Goal: Task Accomplishment & Management: Use online tool/utility

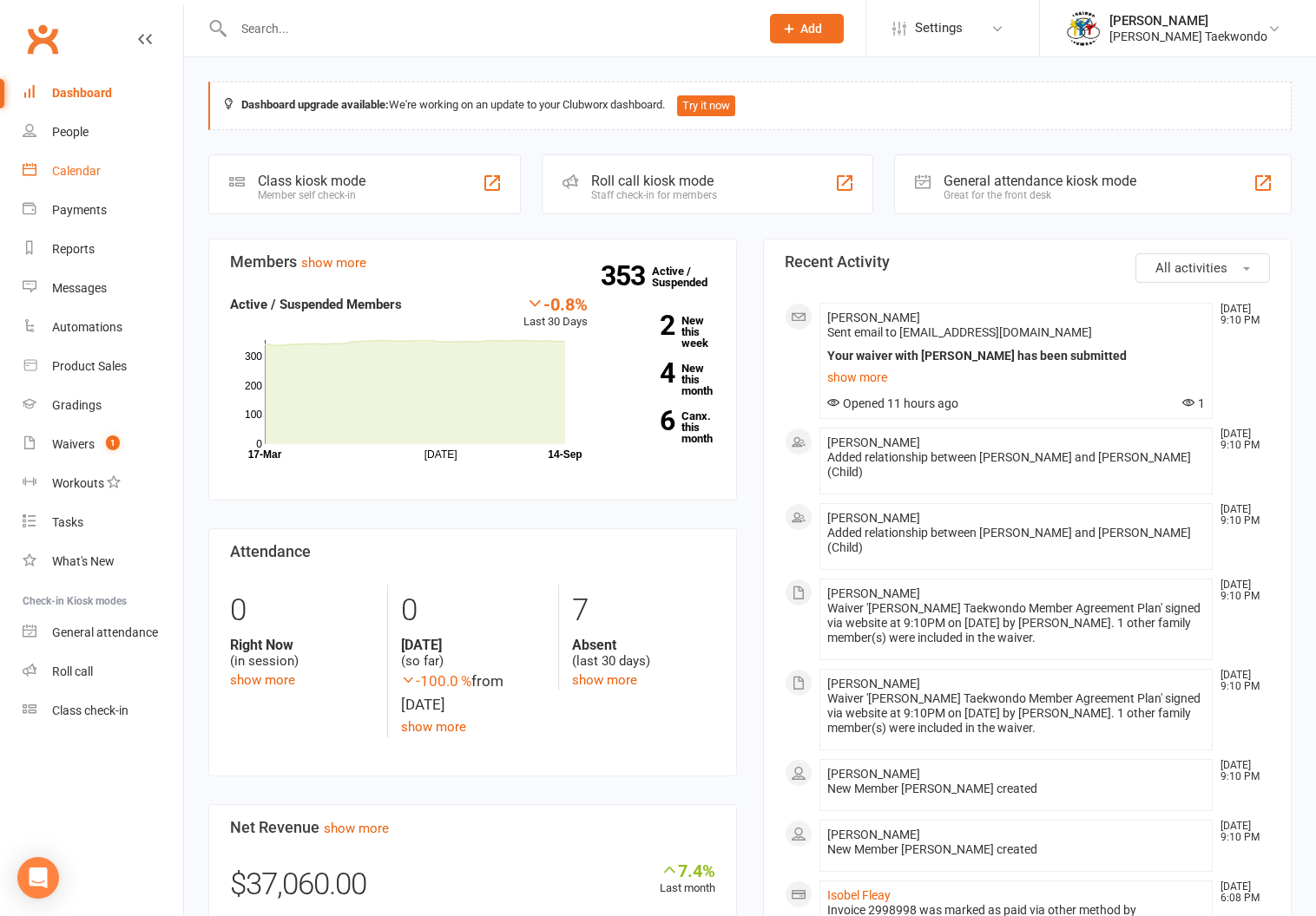
click at [76, 165] on div "Calendar" at bounding box center [76, 171] width 48 height 14
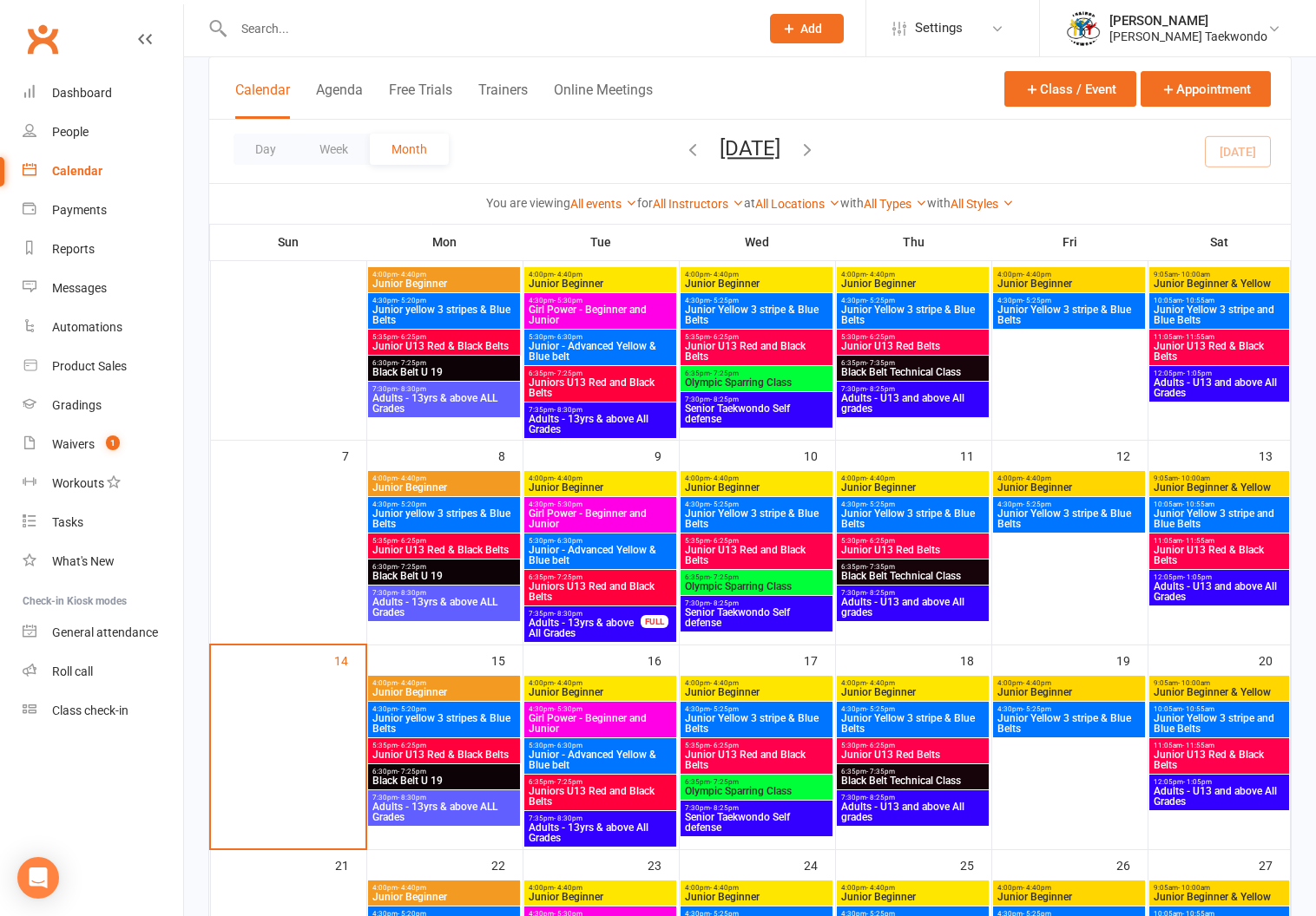
scroll to position [298, 0]
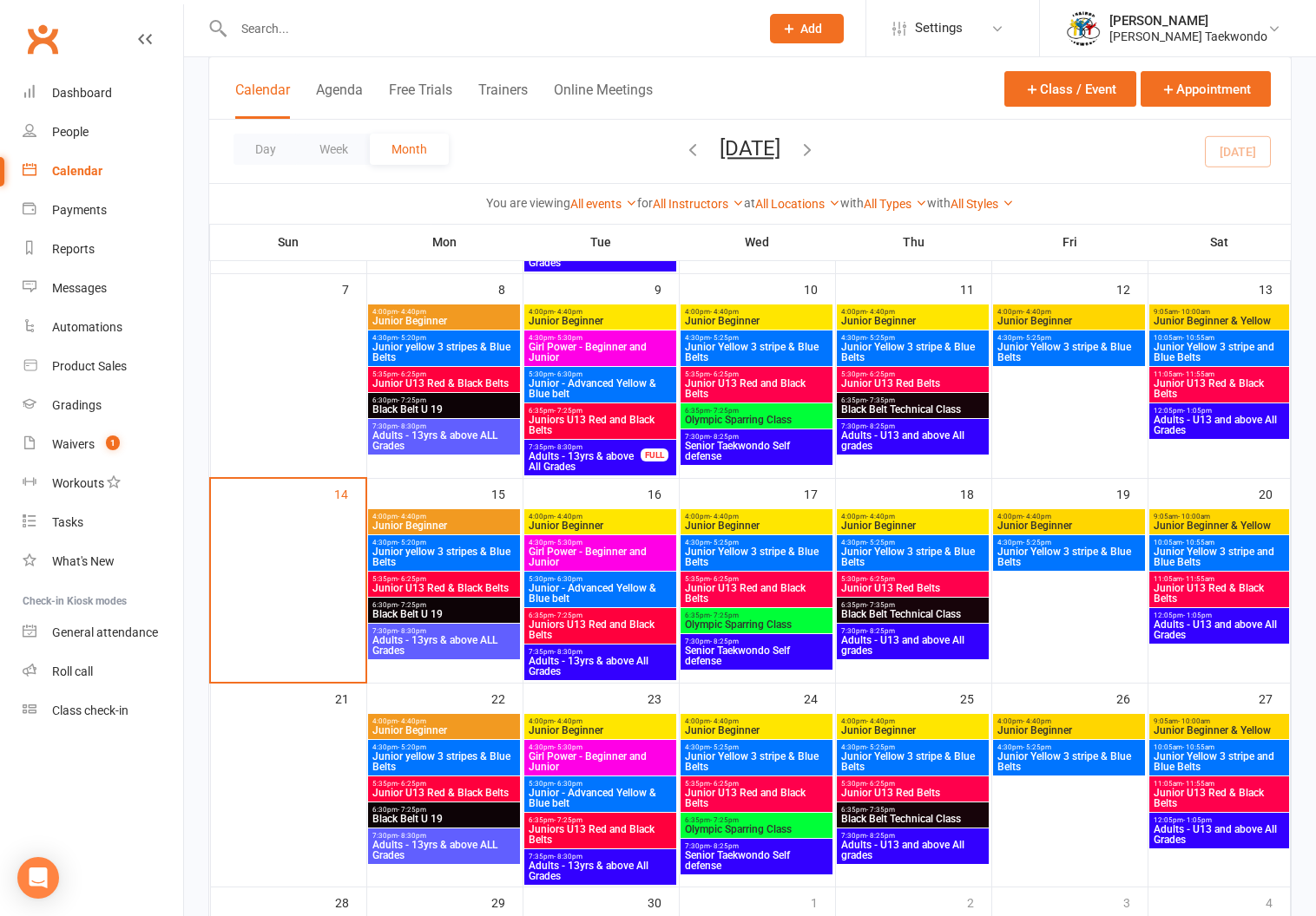
click at [454, 512] on div "4:00pm - 4:40pm Junior Beginner" at bounding box center [444, 522] width 152 height 25
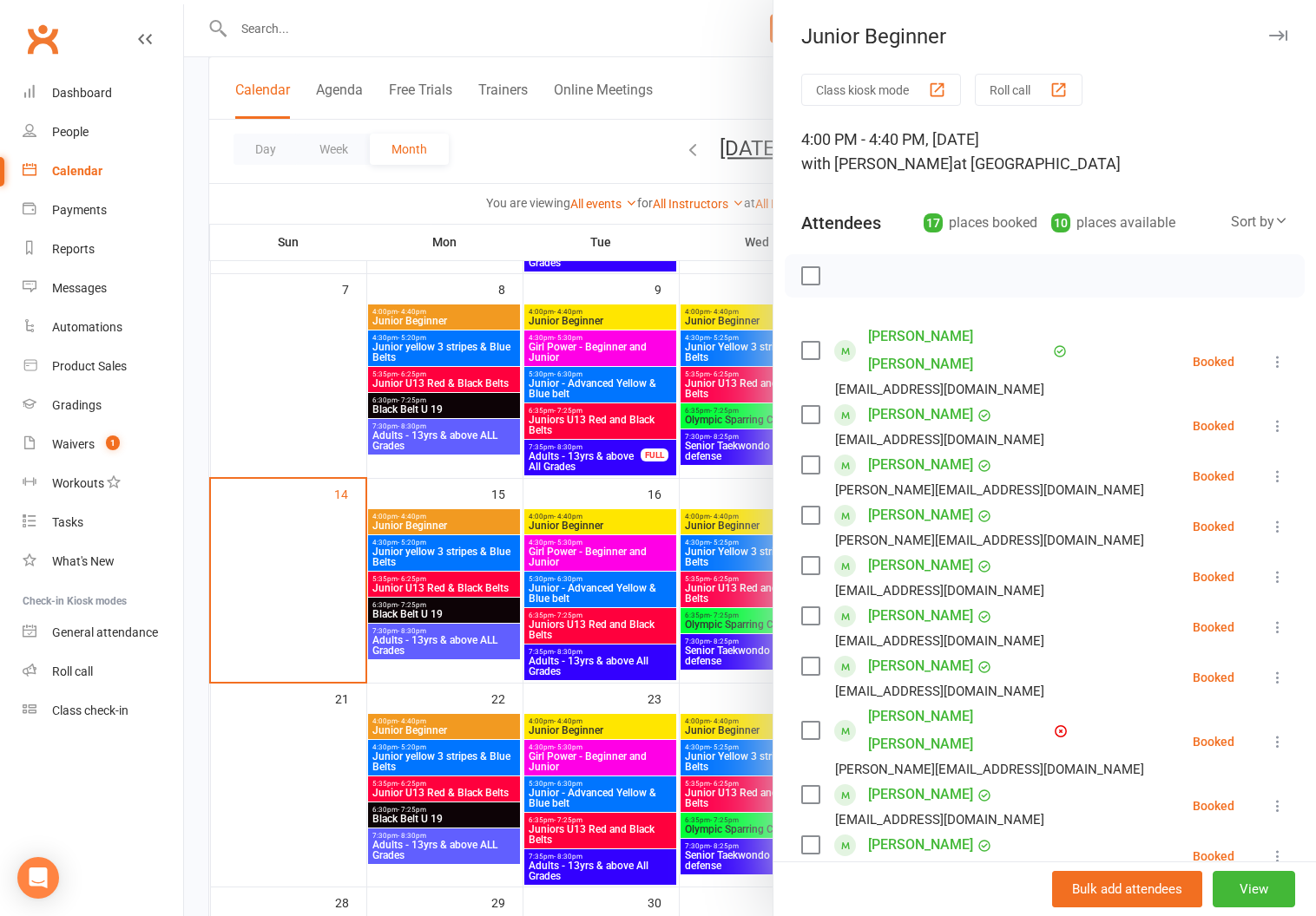
click at [995, 81] on button "Roll call" at bounding box center [1029, 90] width 108 height 32
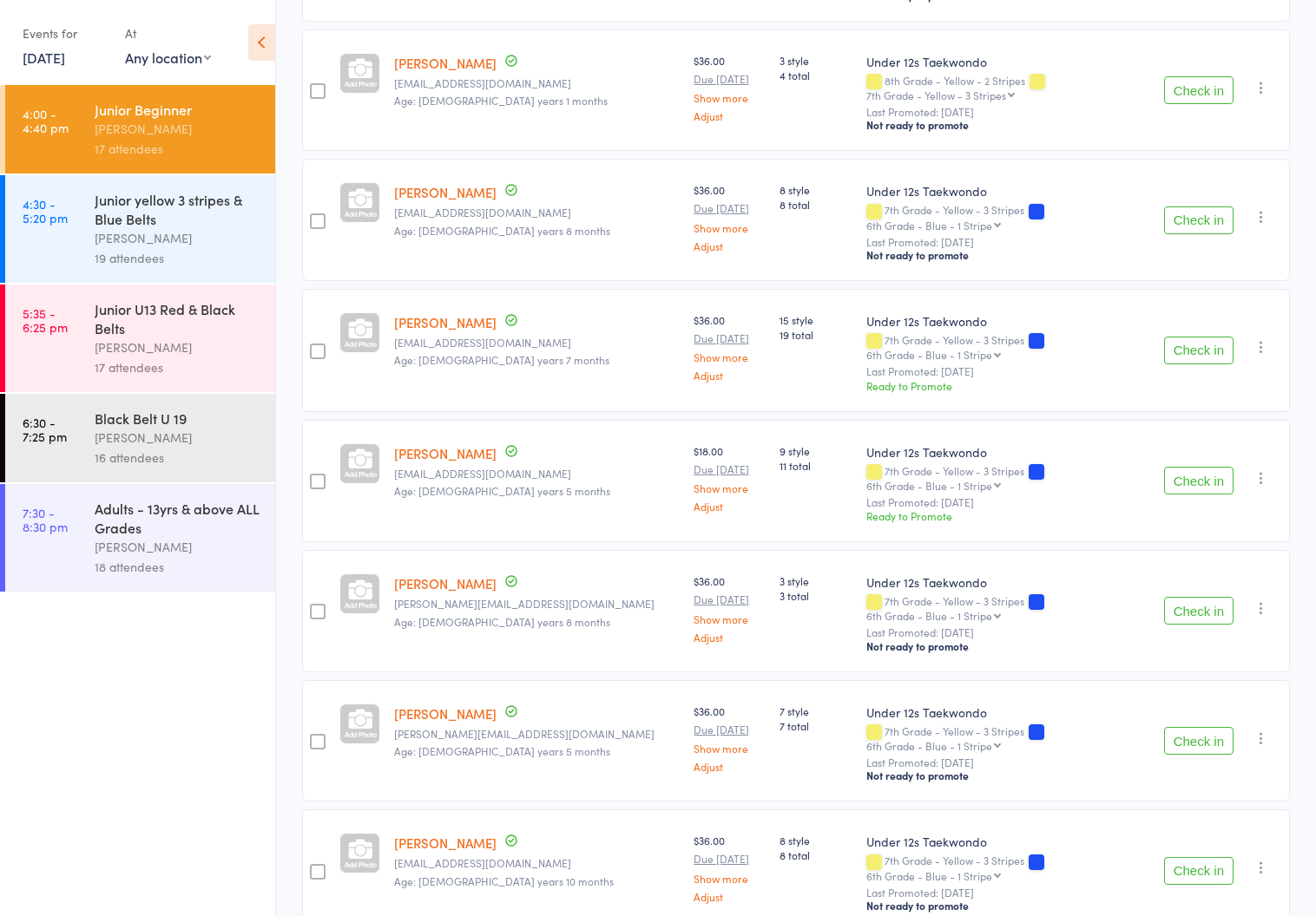
scroll to position [1536, 0]
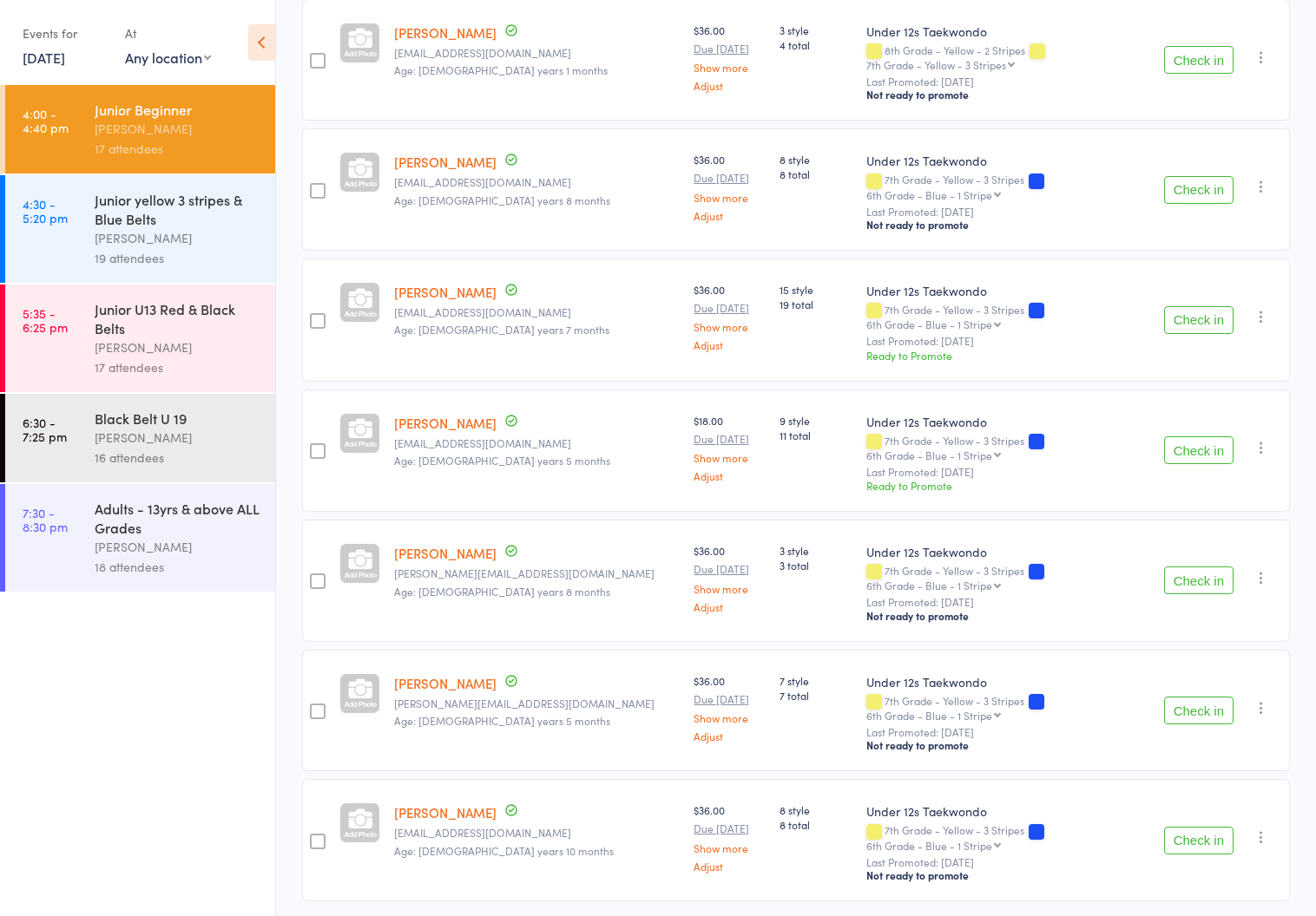
click at [150, 231] on div "[PERSON_NAME]" at bounding box center [178, 238] width 166 height 20
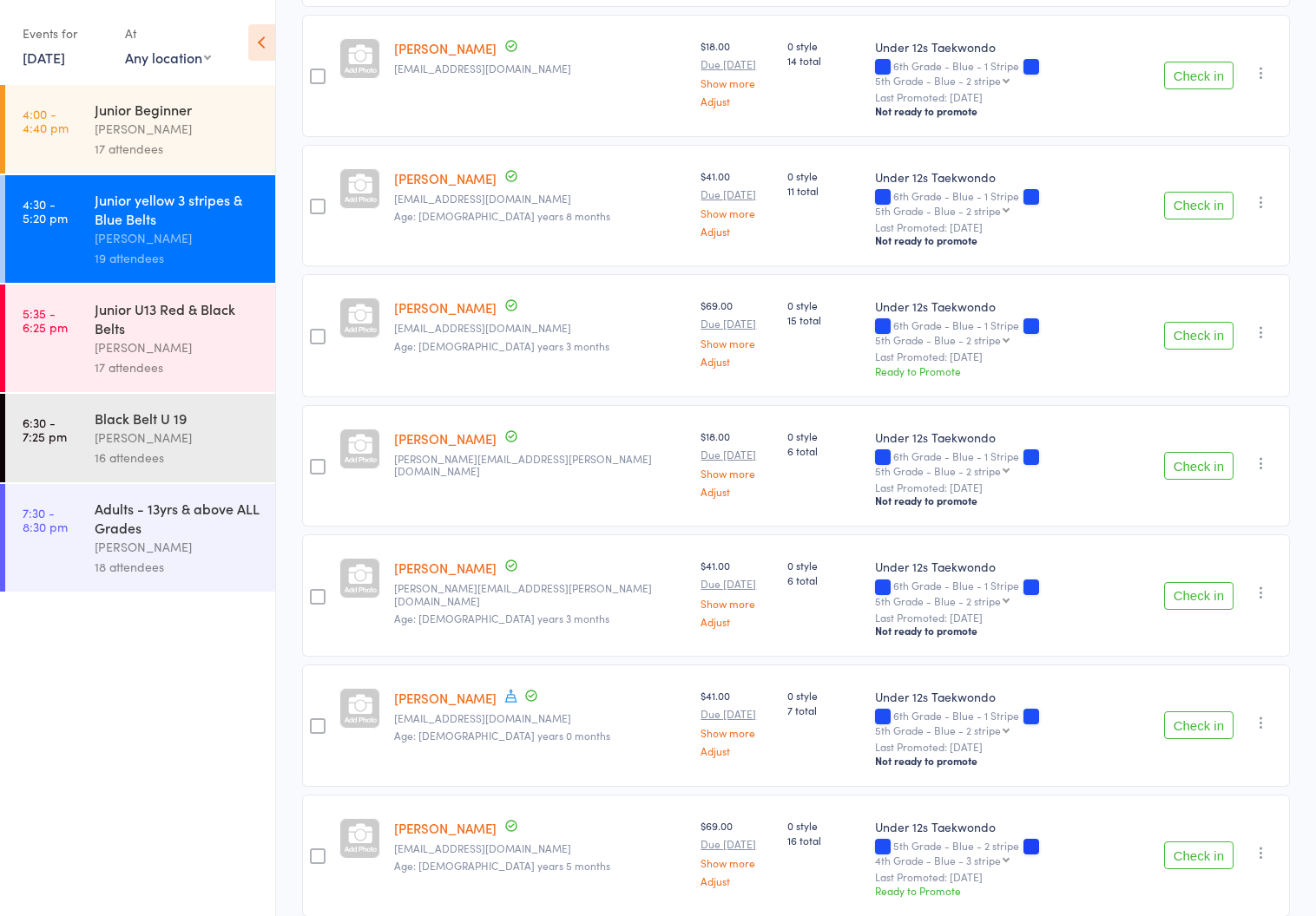
scroll to position [1013, 0]
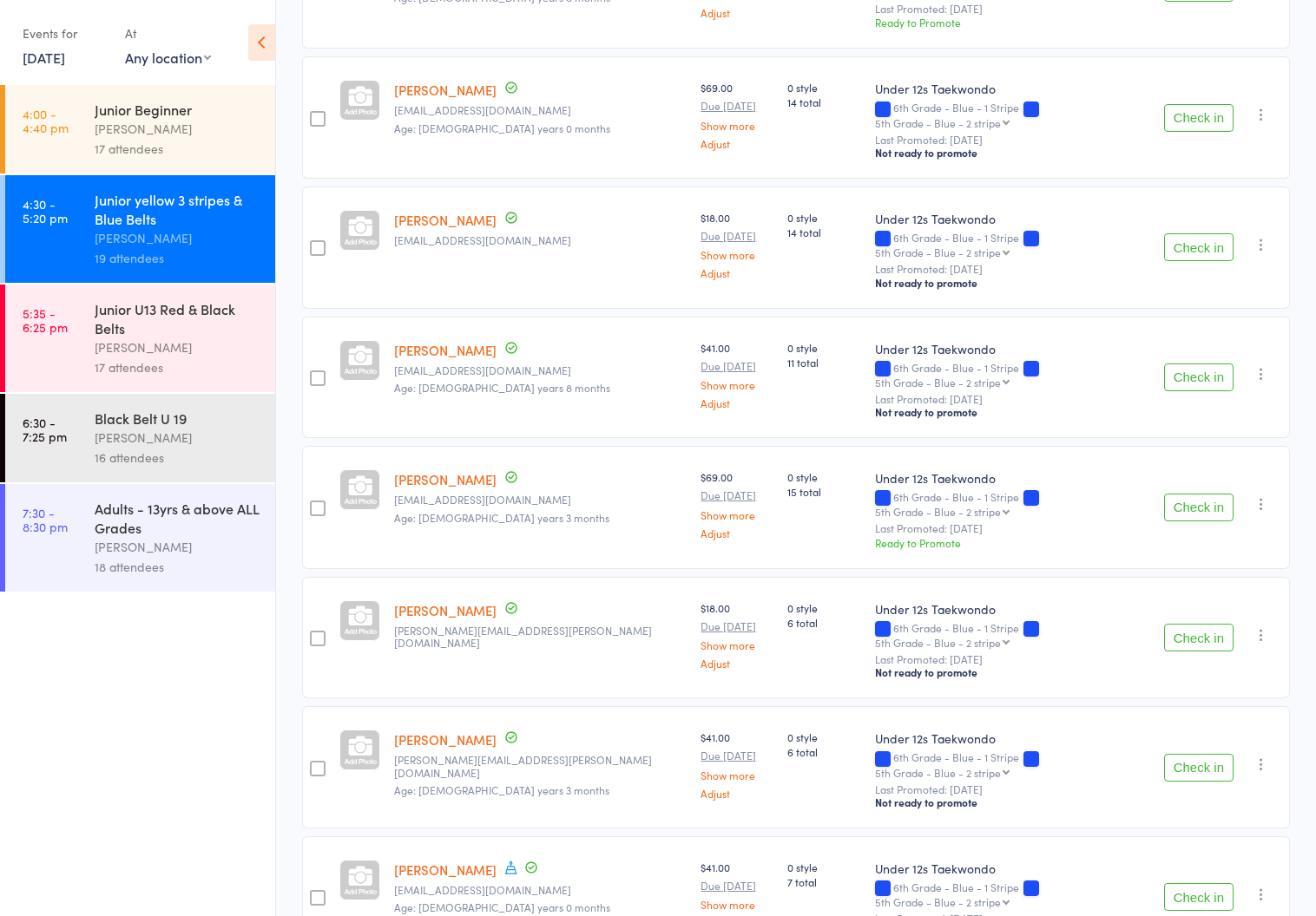
click at [113, 338] on div "[PERSON_NAME]" at bounding box center [178, 347] width 166 height 20
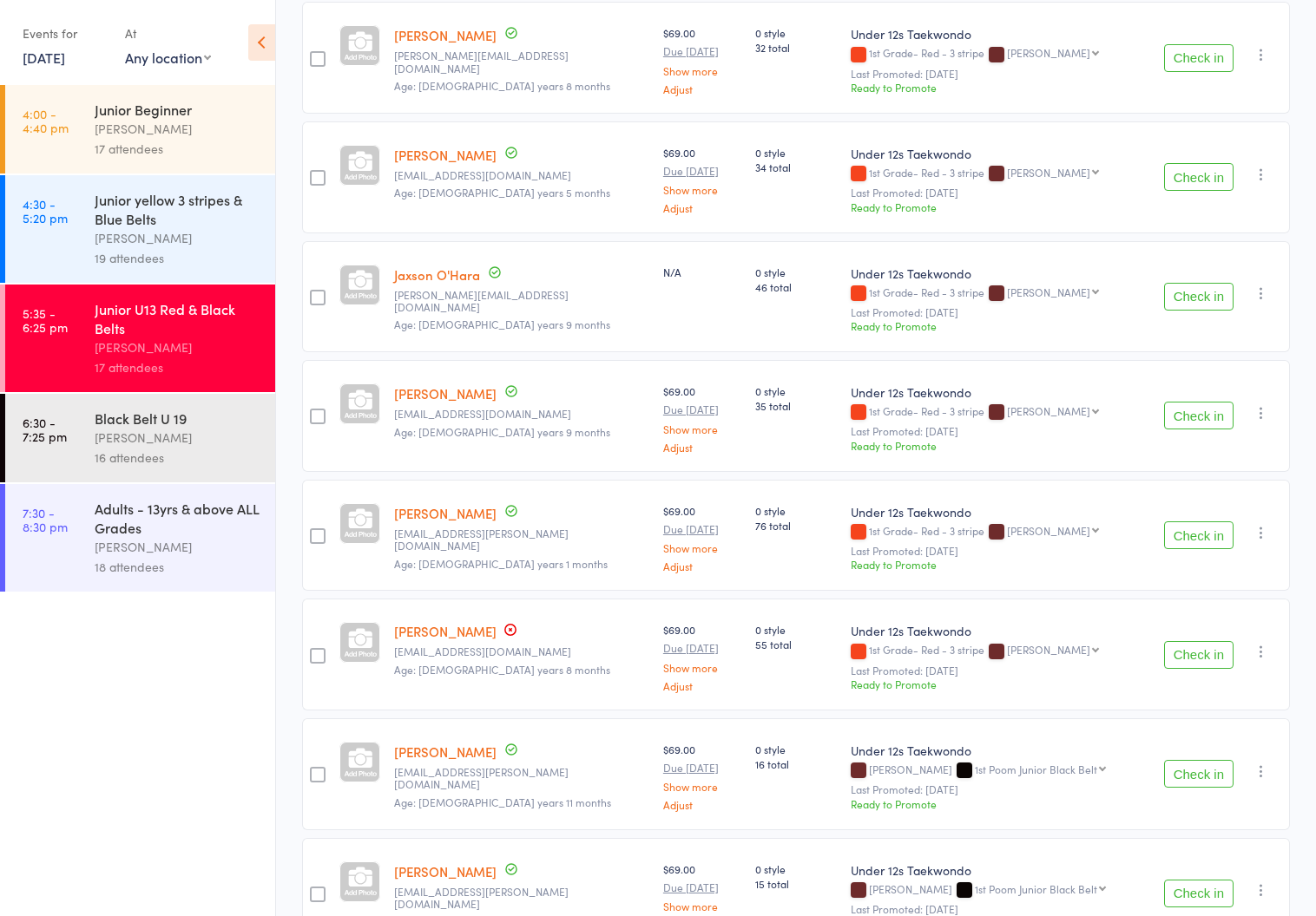
scroll to position [1112, 0]
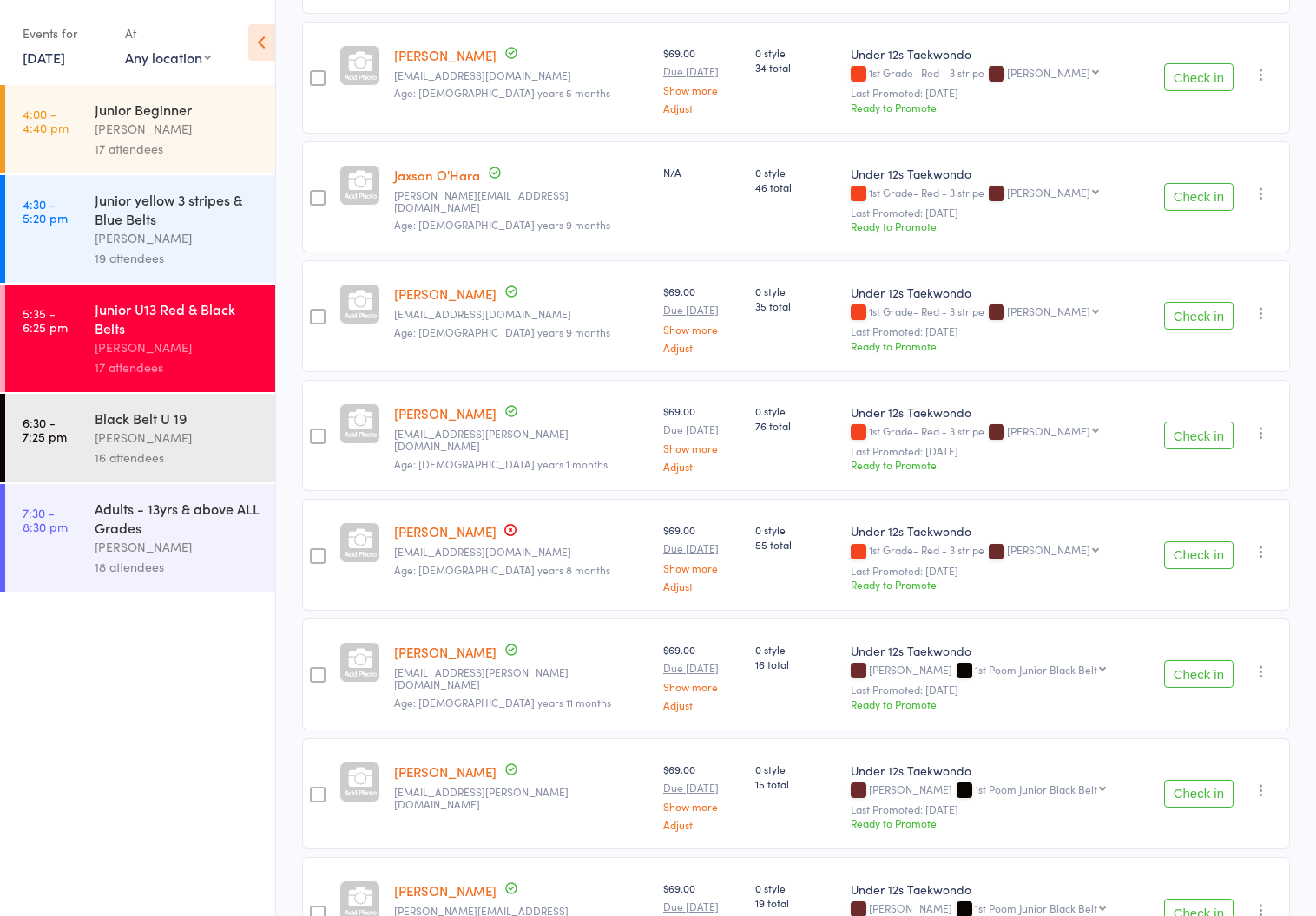
click at [147, 422] on div "Black Belt U 19" at bounding box center [178, 418] width 166 height 19
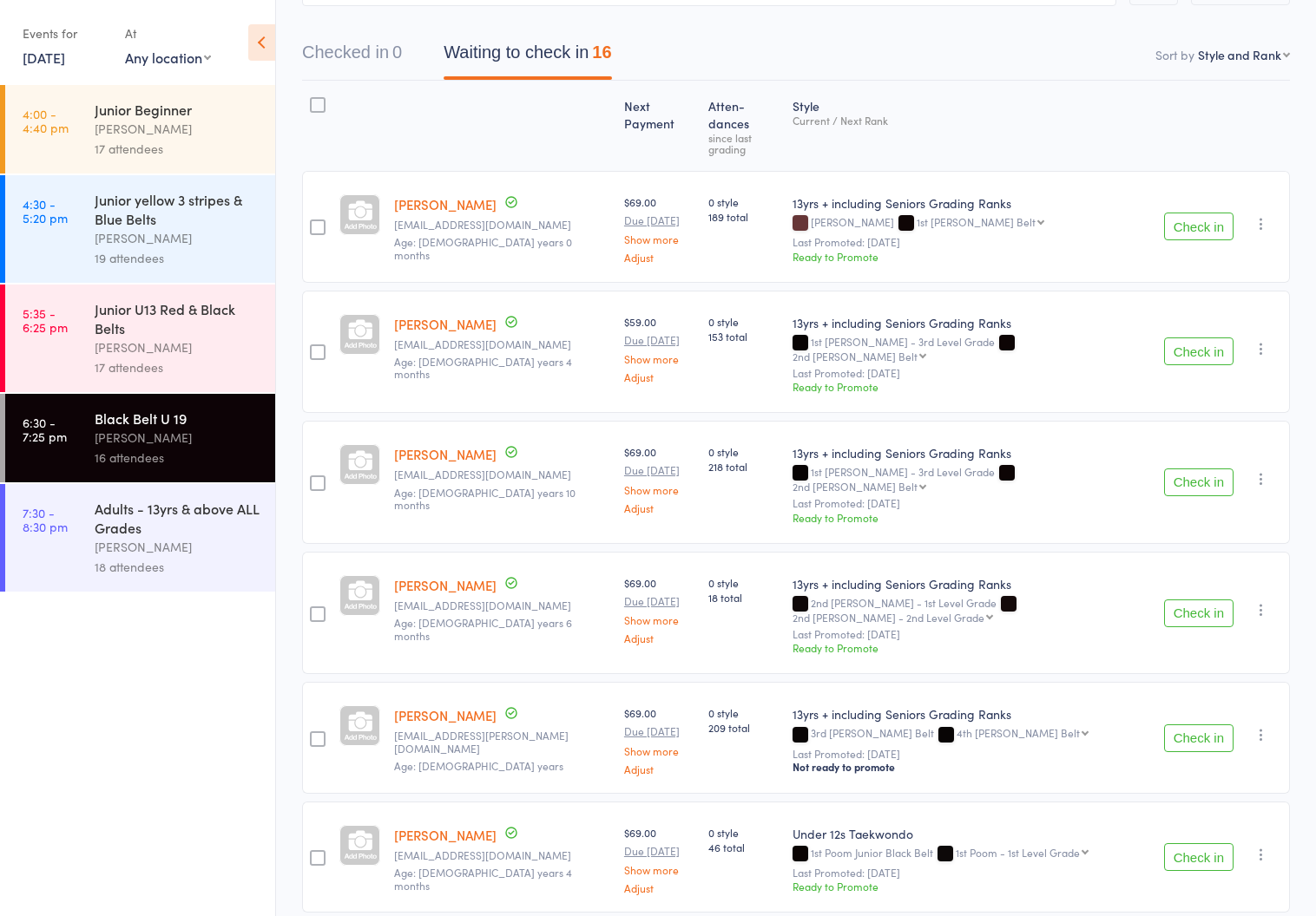
scroll to position [262, 0]
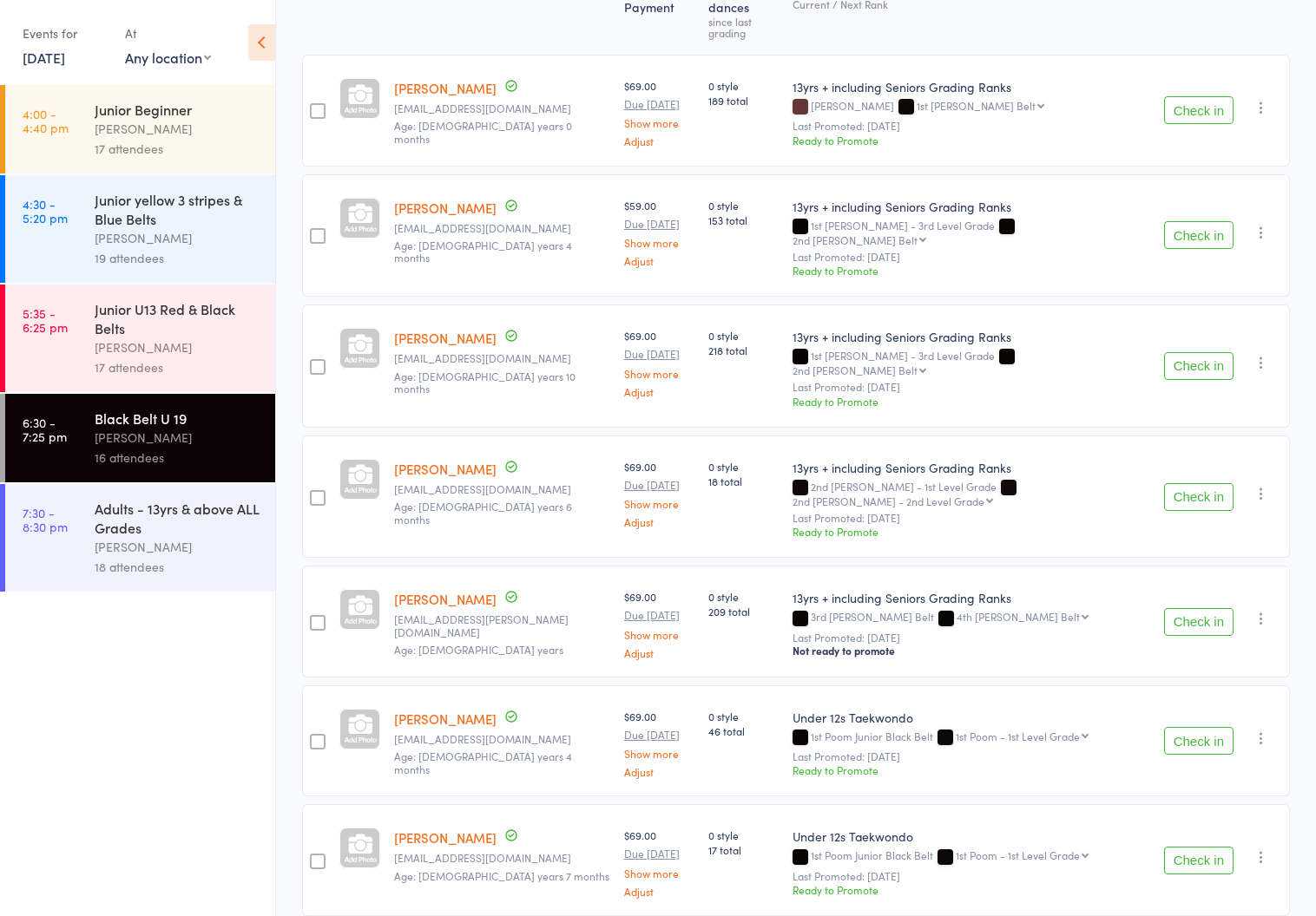
click at [122, 352] on div "[PERSON_NAME]" at bounding box center [178, 347] width 166 height 20
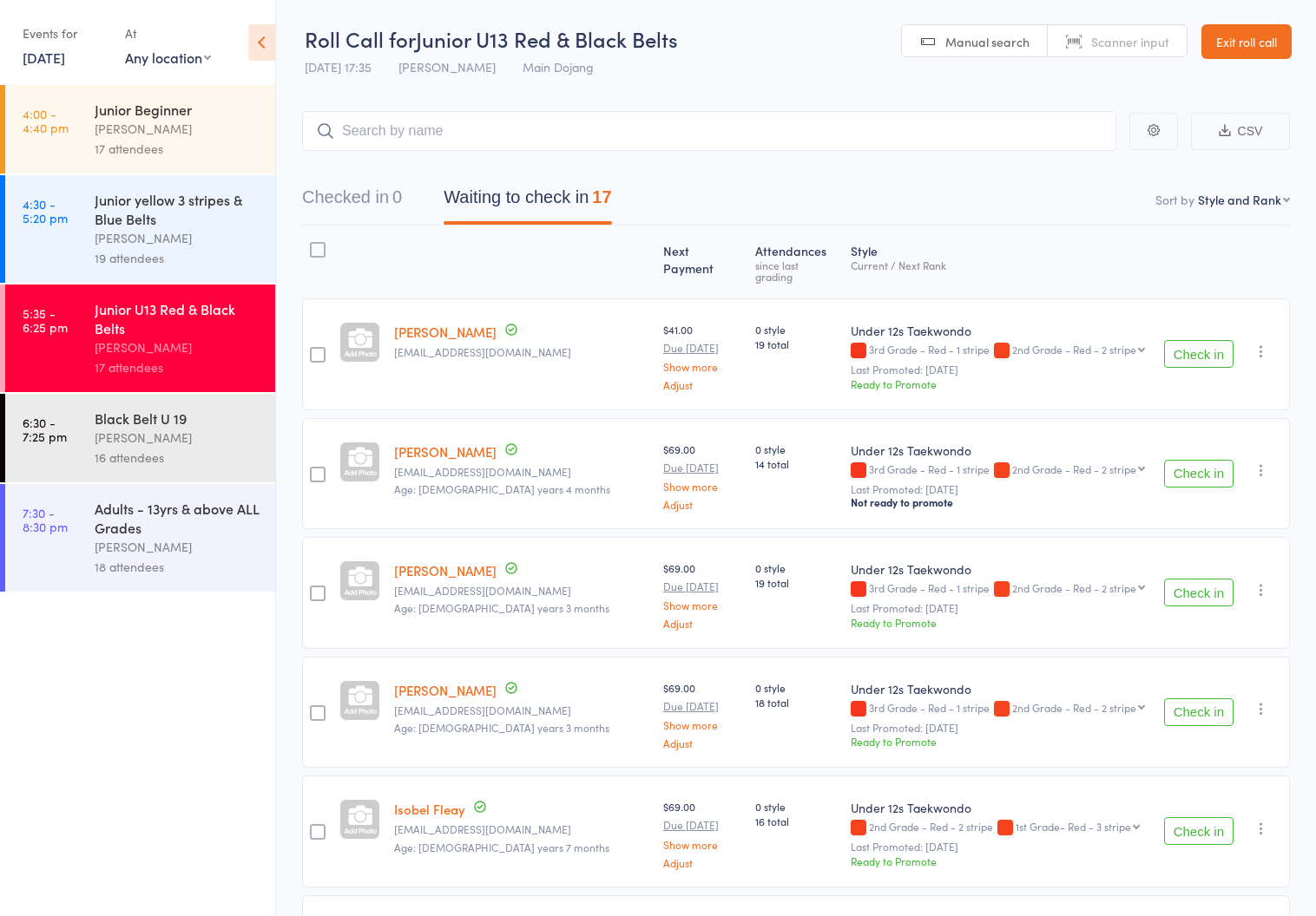
click at [1229, 36] on link "Exit roll call" at bounding box center [1245, 41] width 90 height 35
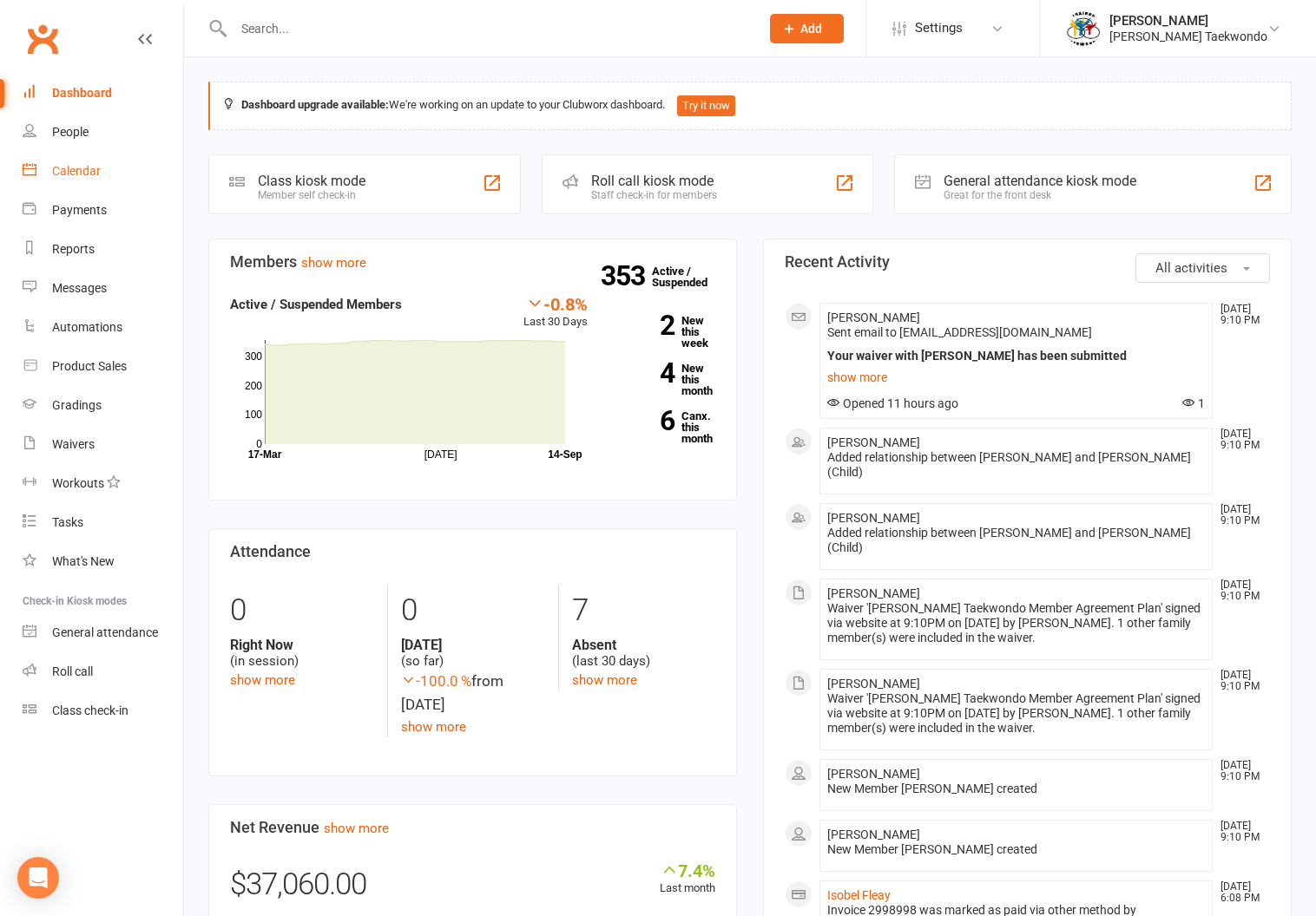
click at [72, 167] on div "Calendar" at bounding box center [76, 171] width 48 height 14
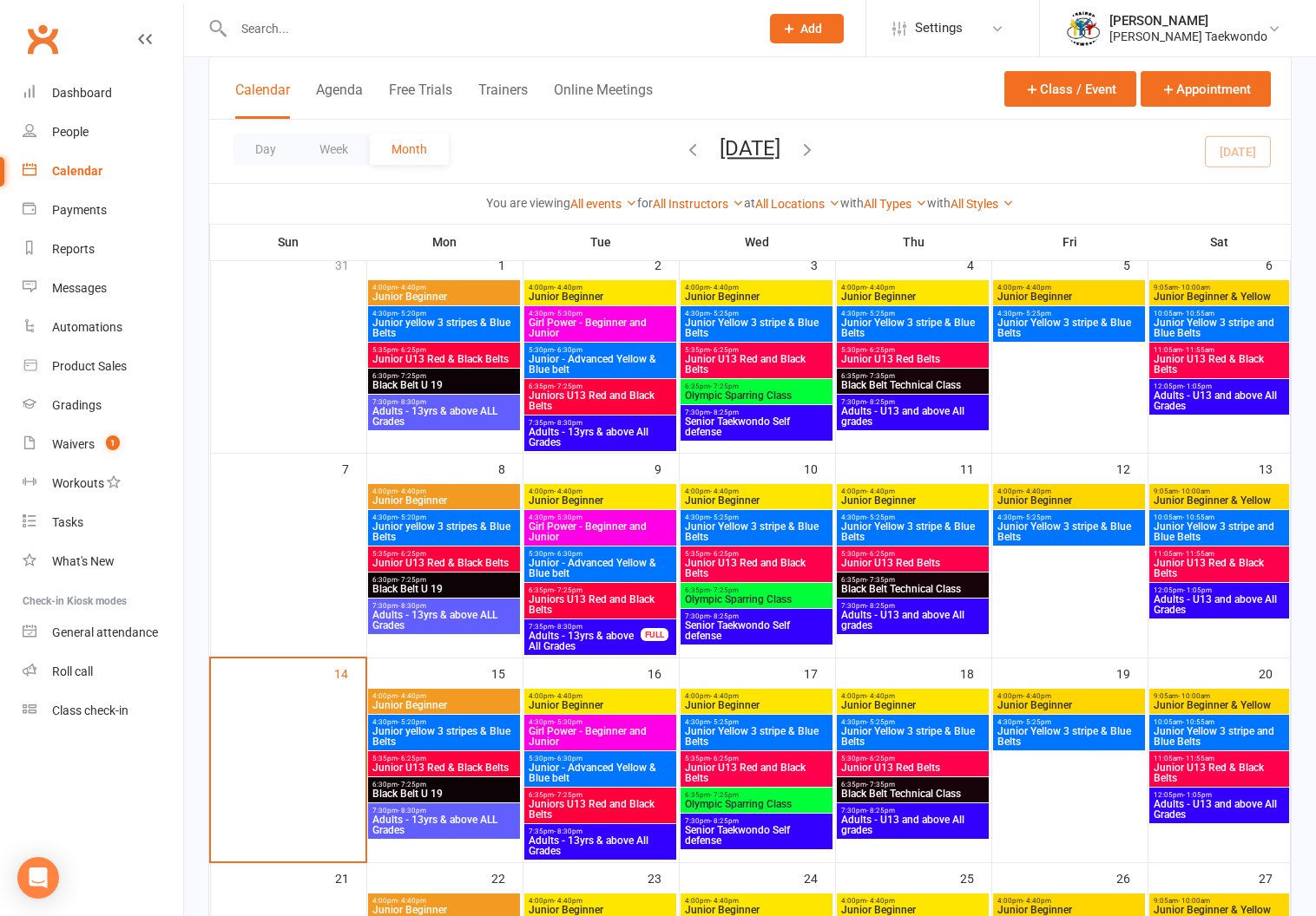
scroll to position [253, 0]
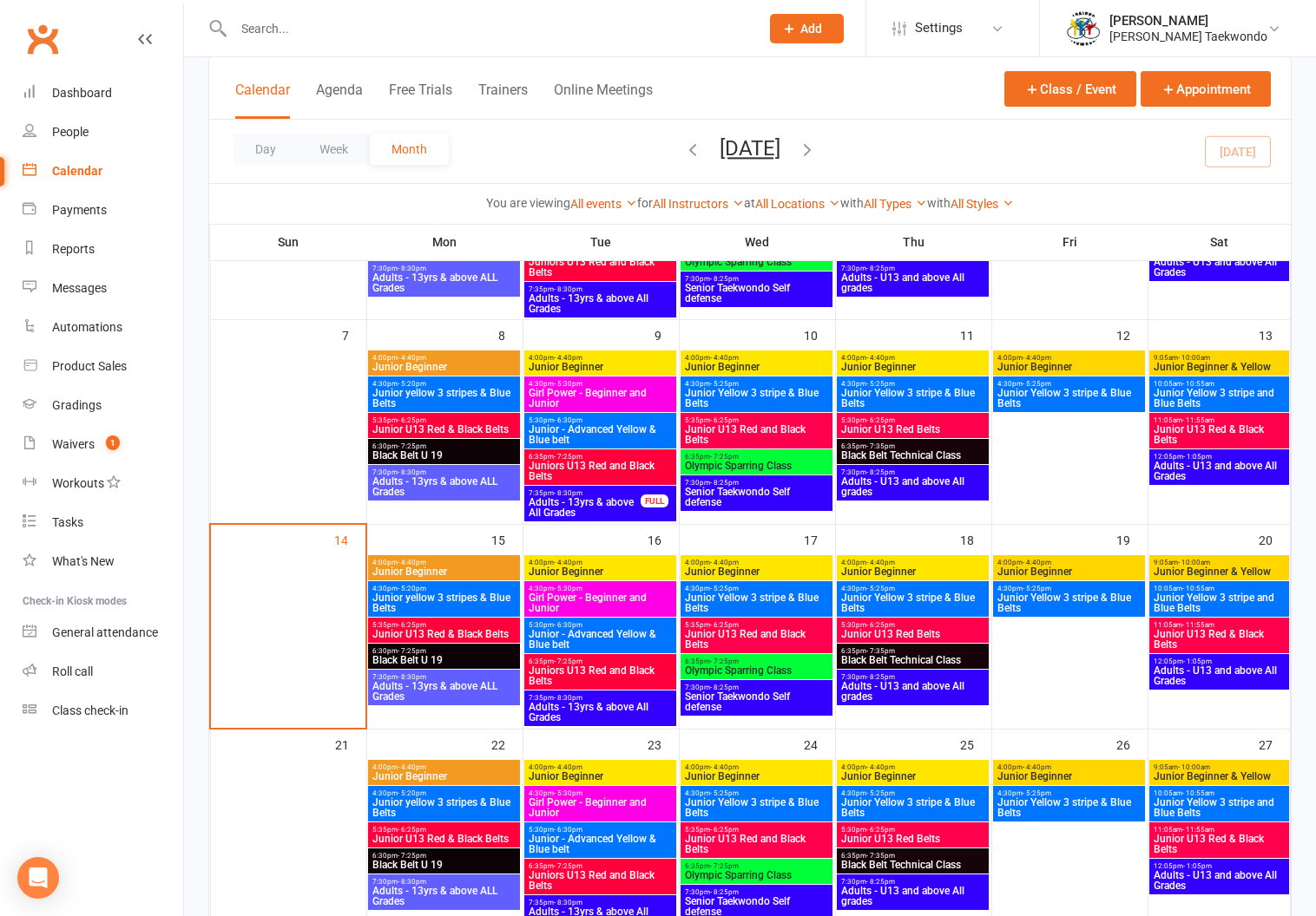
click at [609, 667] on span "Juniors U13 Red and Black Belts" at bounding box center [600, 676] width 145 height 21
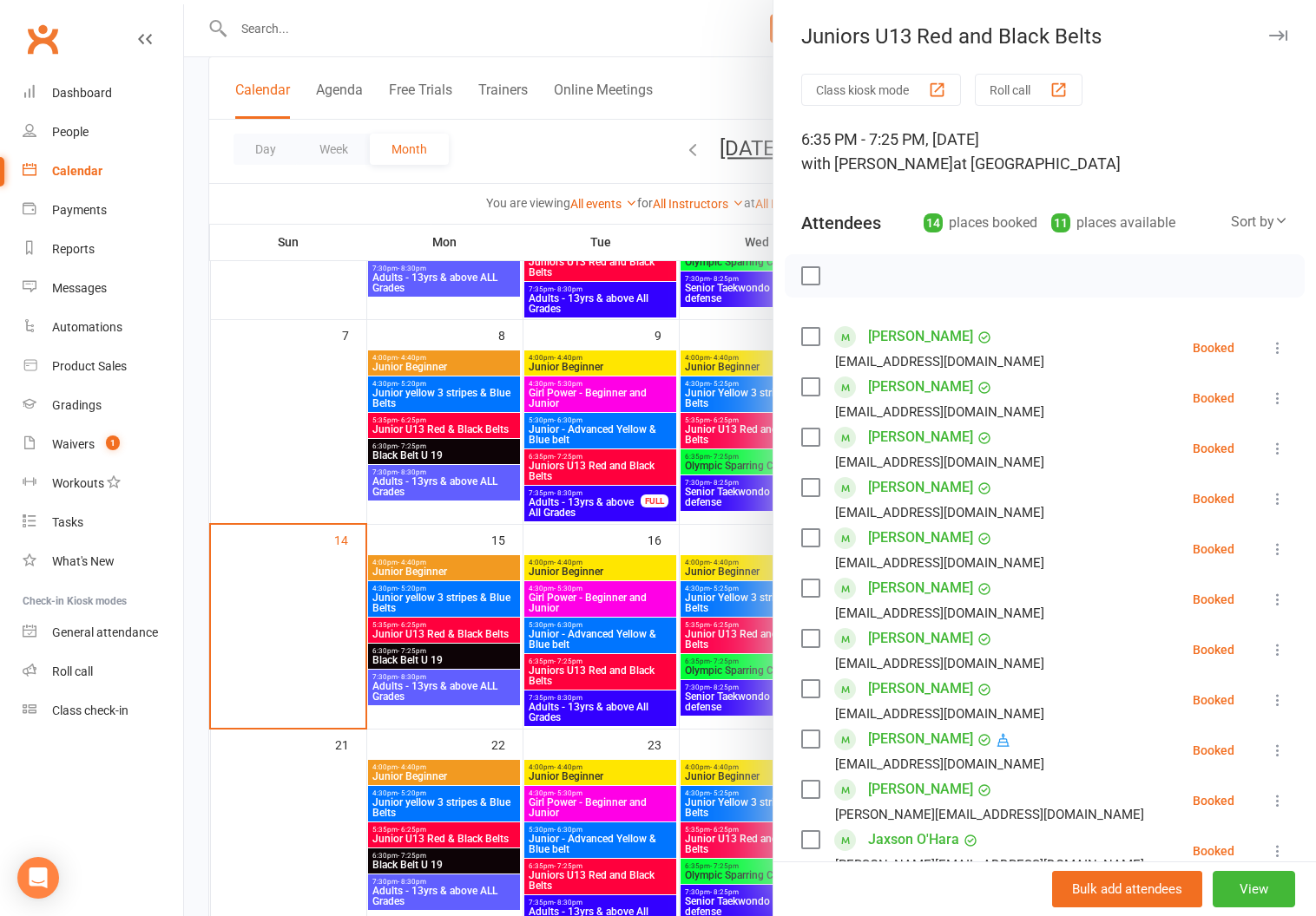
scroll to position [0, 0]
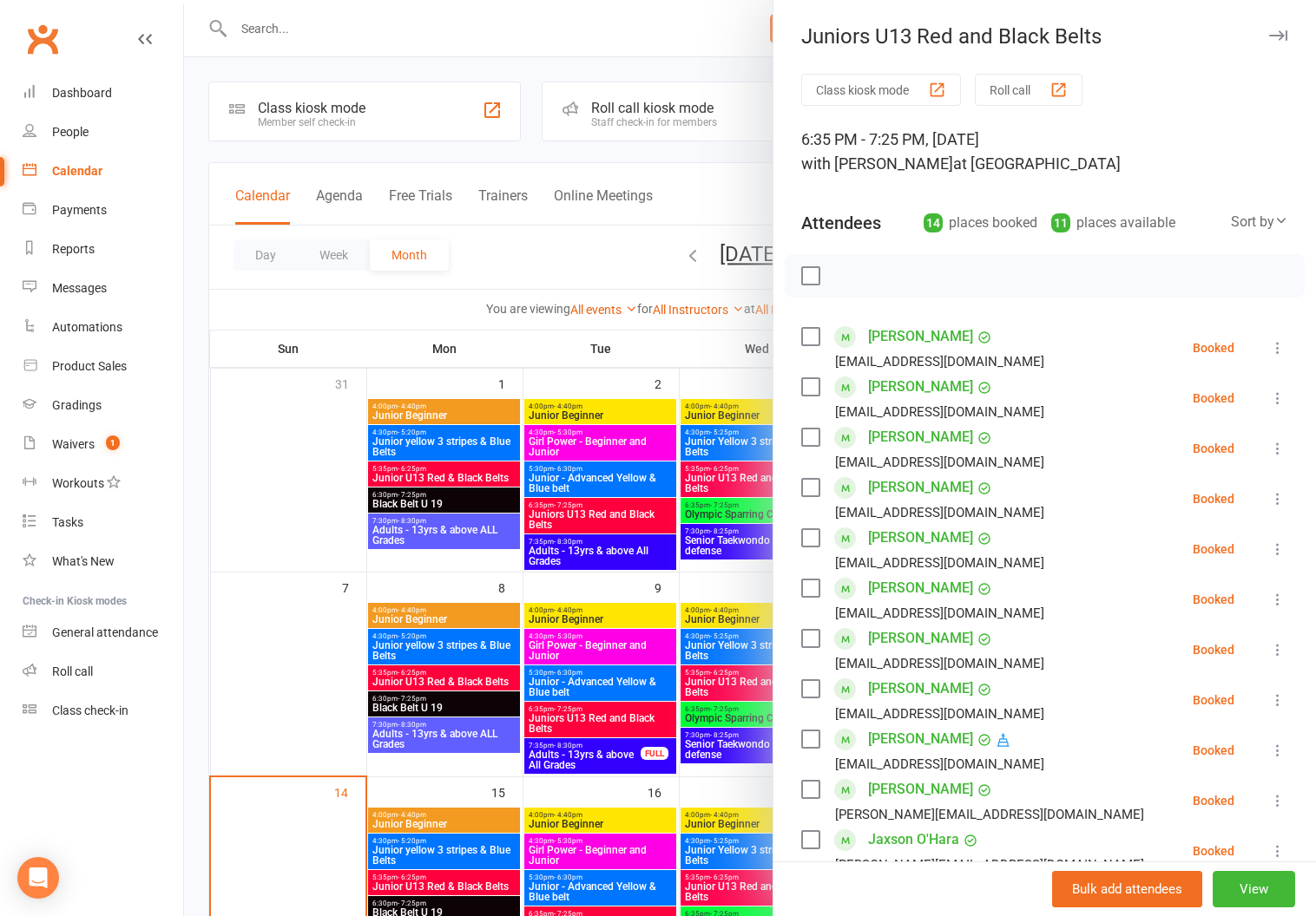
click at [1267, 29] on button "button" at bounding box center [1277, 35] width 21 height 21
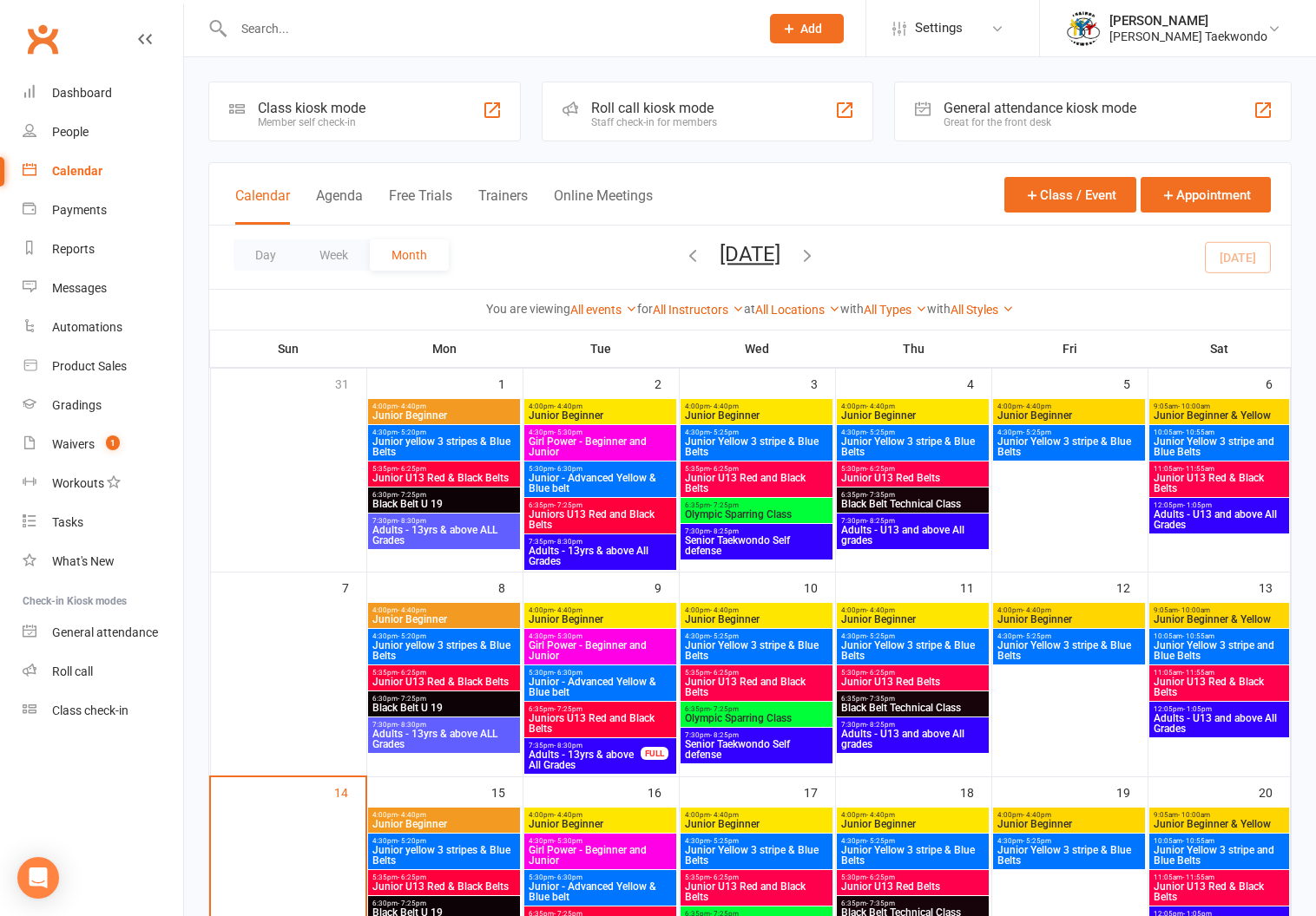
scroll to position [135, 0]
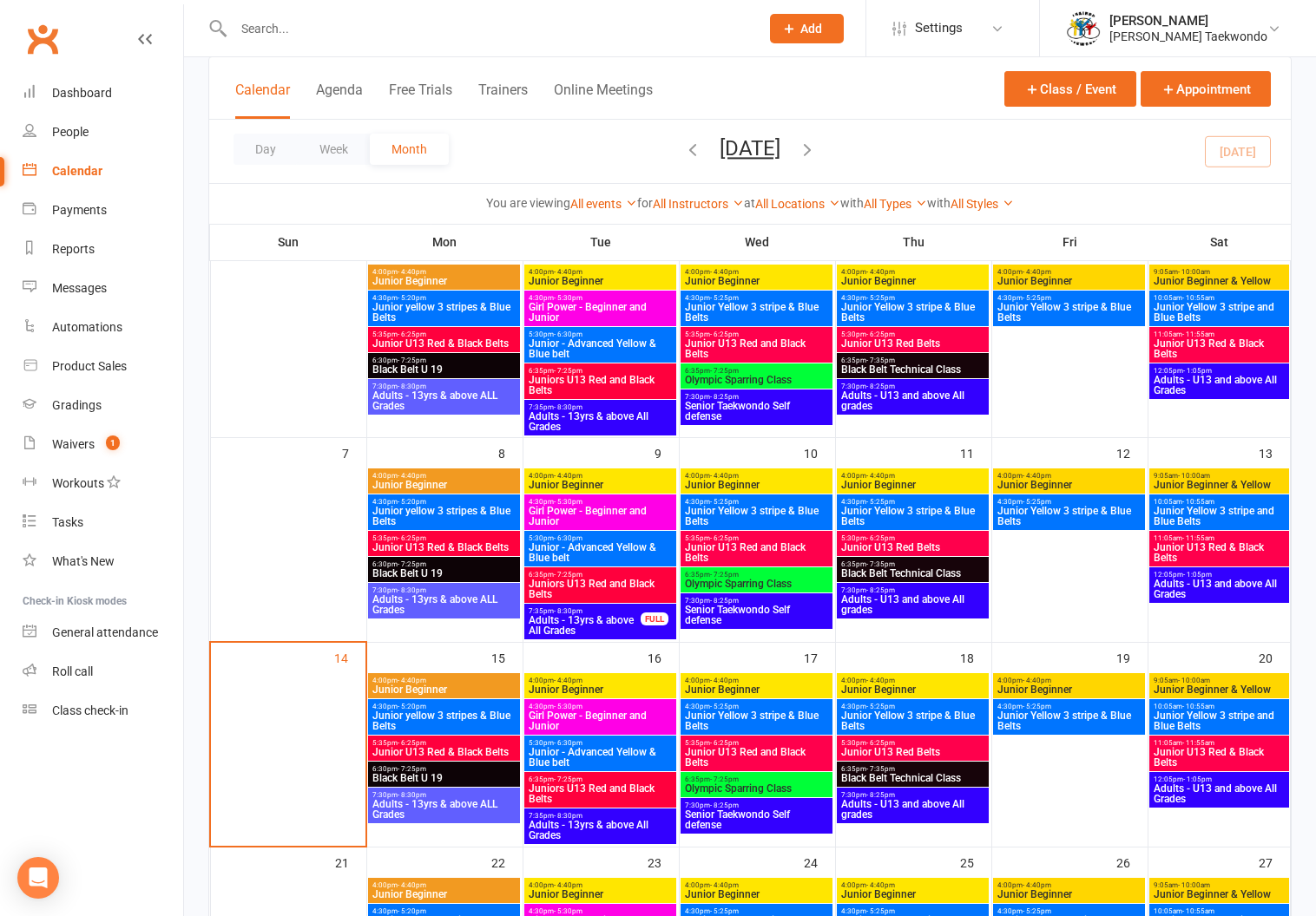
click at [745, 745] on span "5:35pm - 6:25pm" at bounding box center [756, 743] width 145 height 8
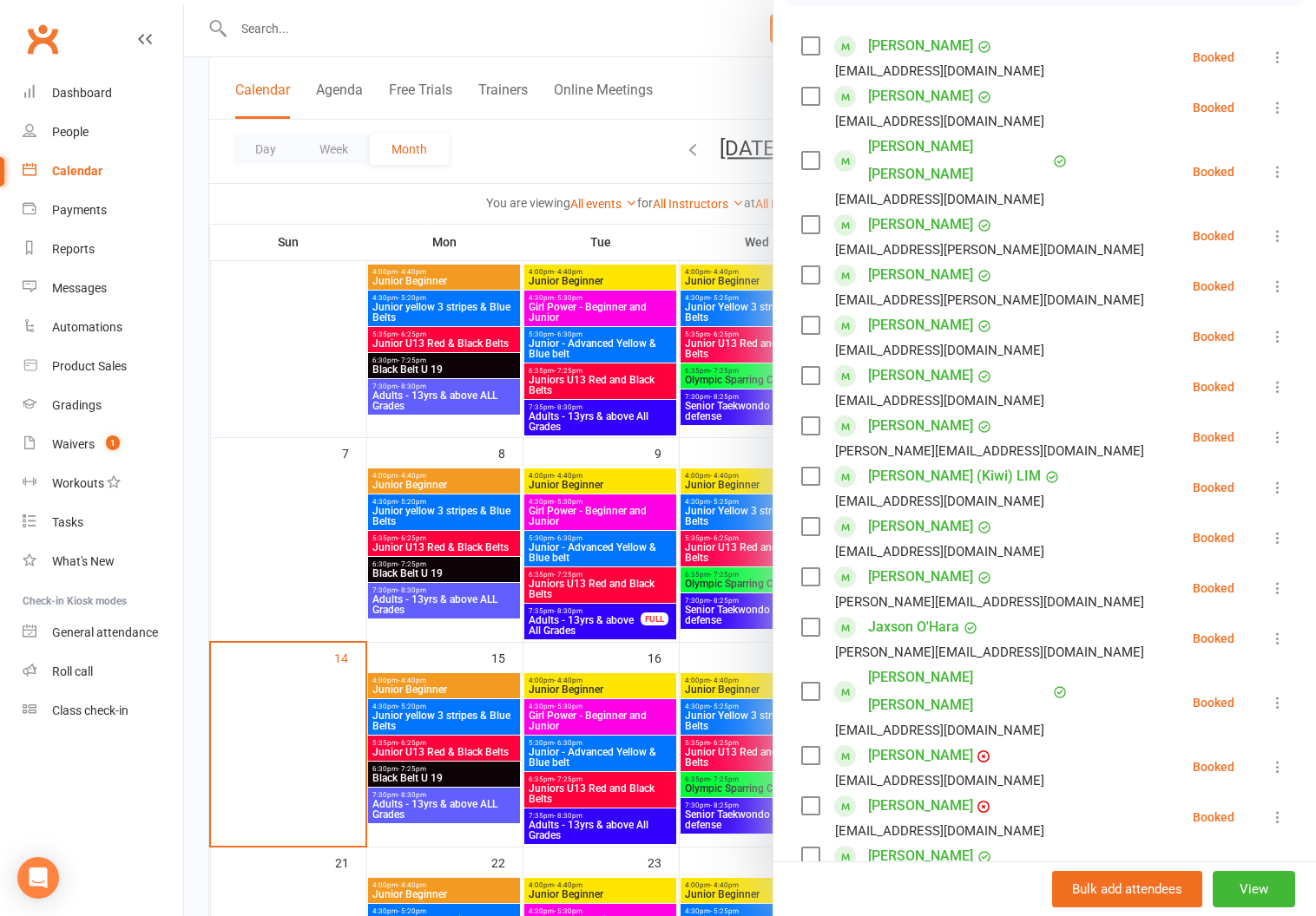
scroll to position [0, 0]
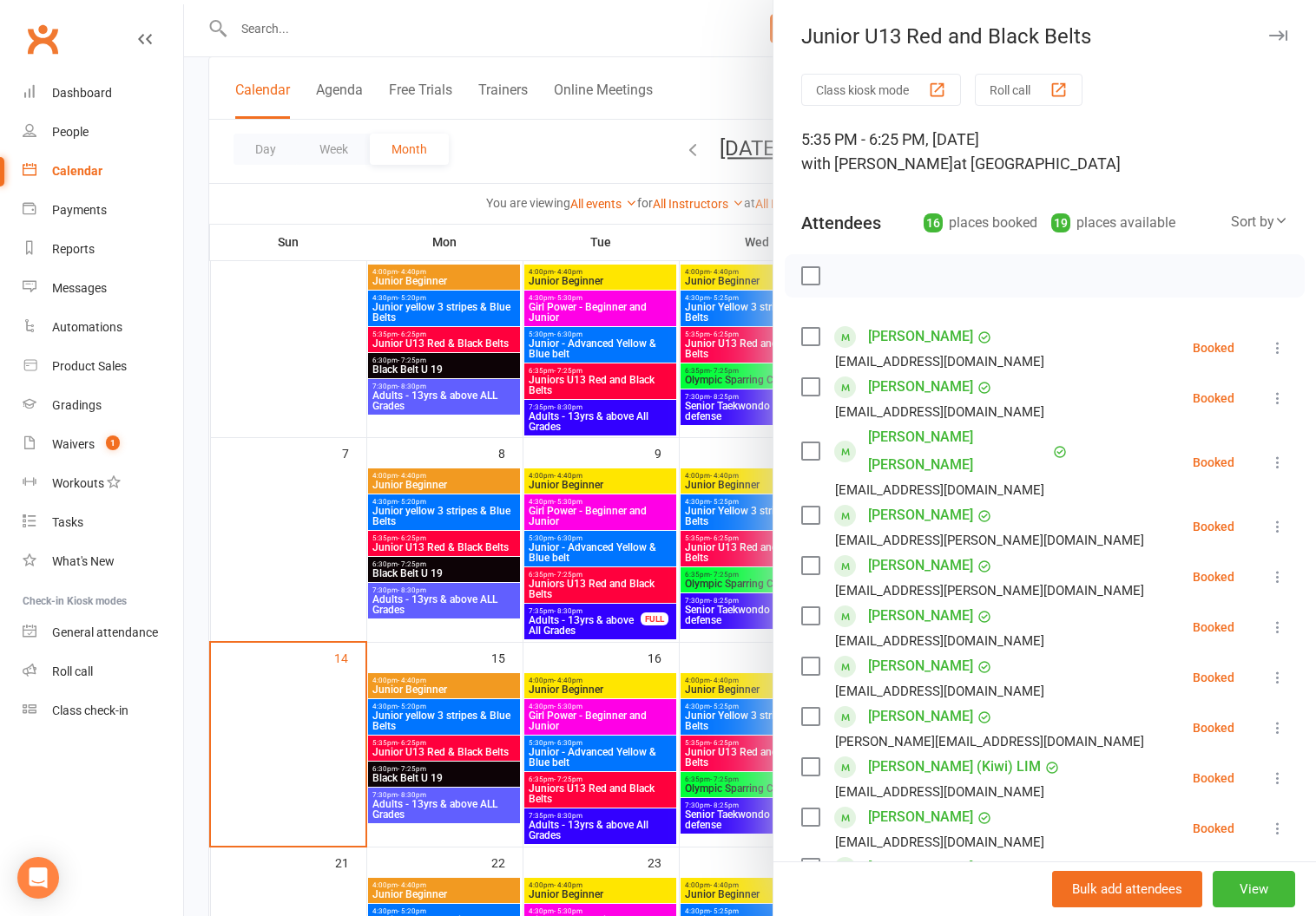
click at [1269, 30] on icon "button" at bounding box center [1278, 36] width 18 height 11
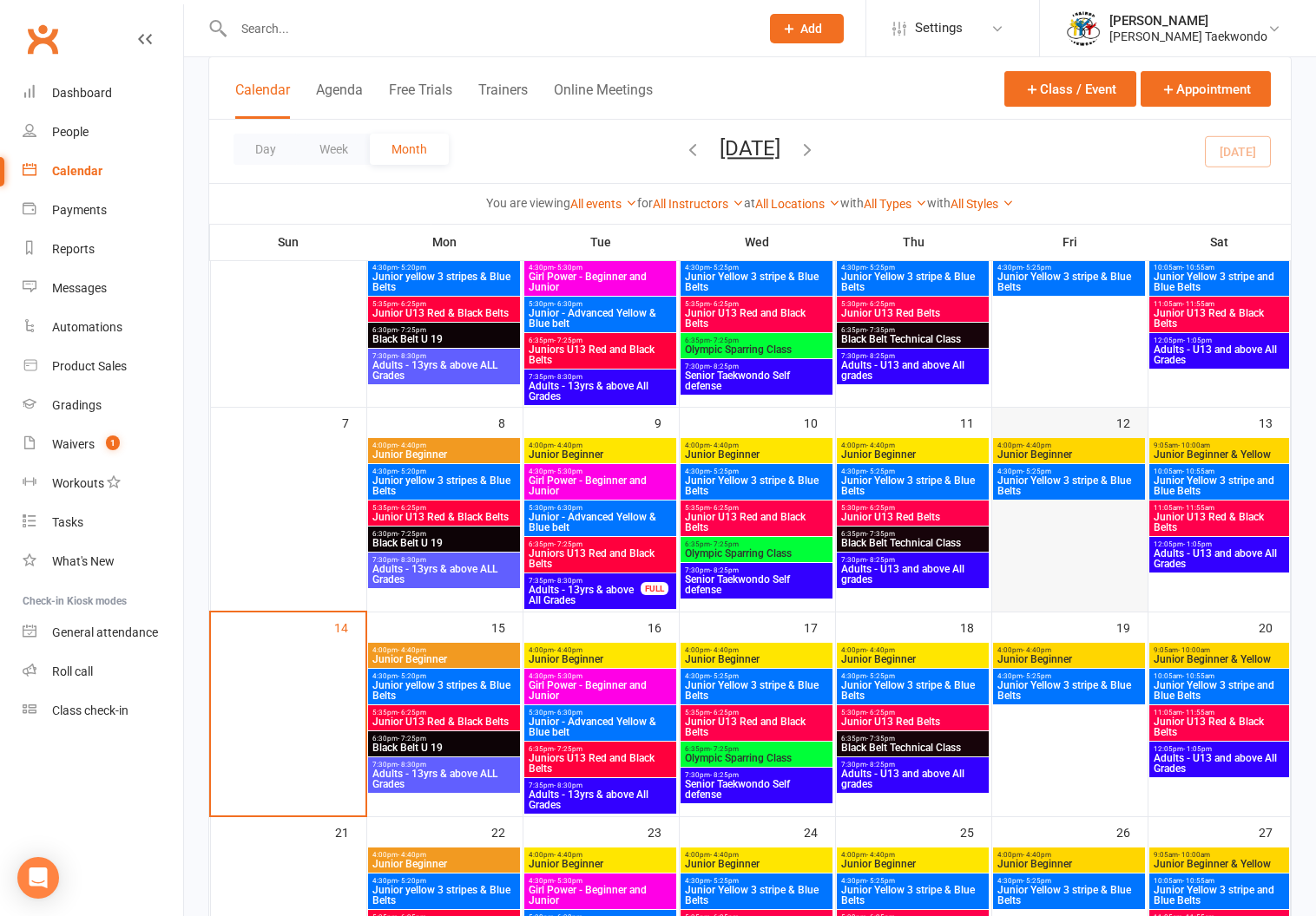
scroll to position [225, 0]
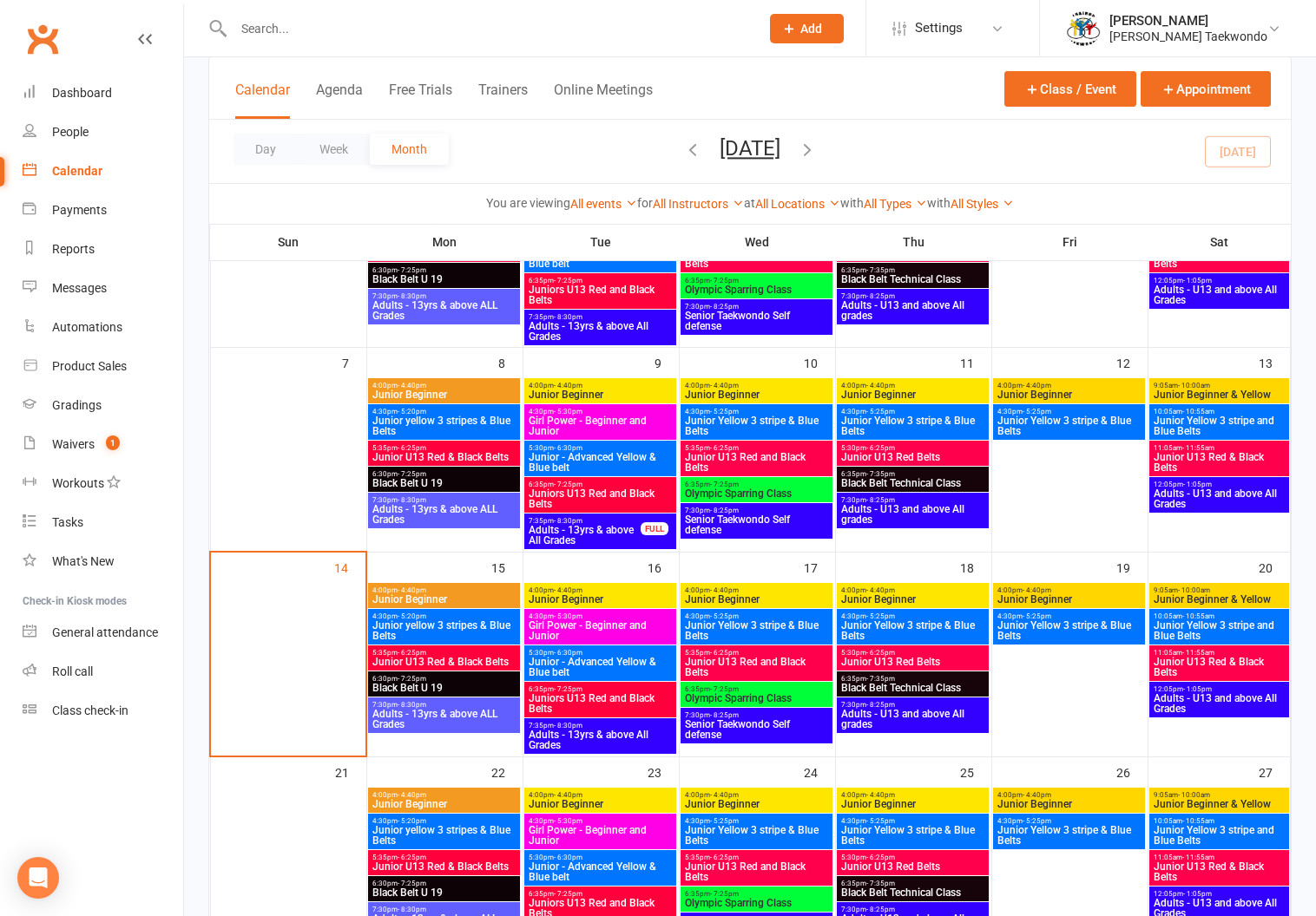
click at [920, 651] on span "5:30pm - 6:25pm" at bounding box center [912, 653] width 145 height 8
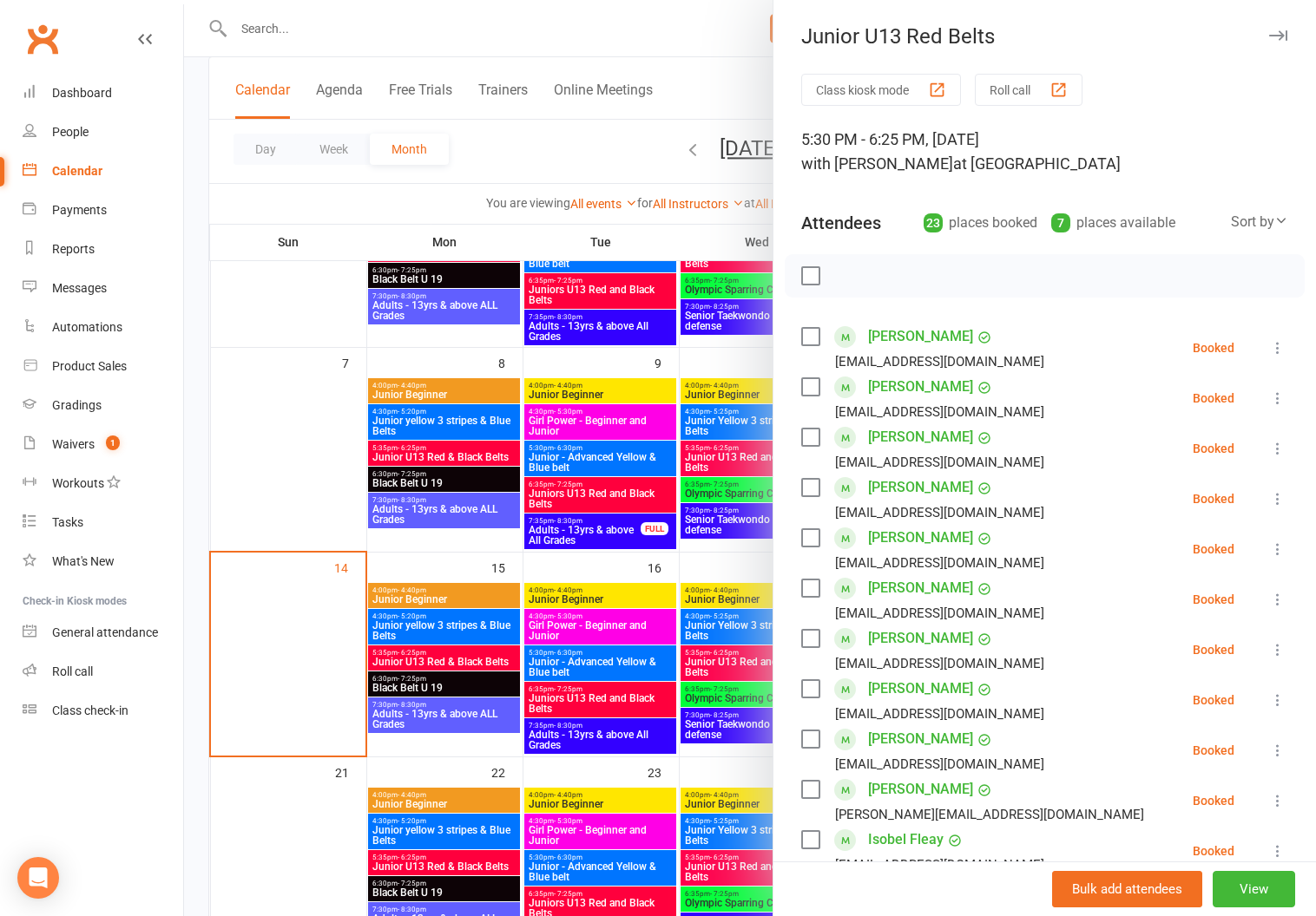
scroll to position [0, 0]
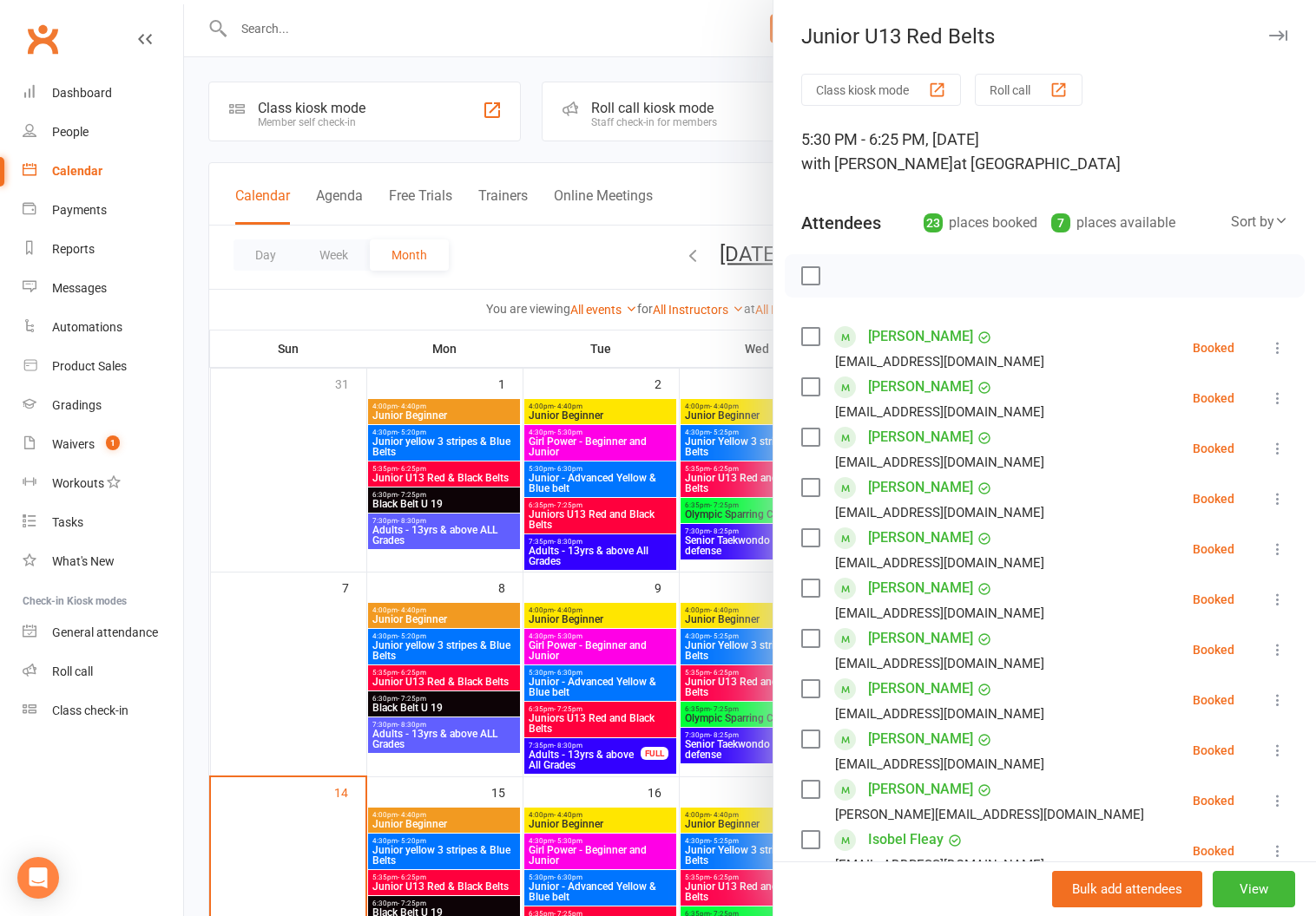
click at [1267, 26] on button "button" at bounding box center [1277, 35] width 21 height 21
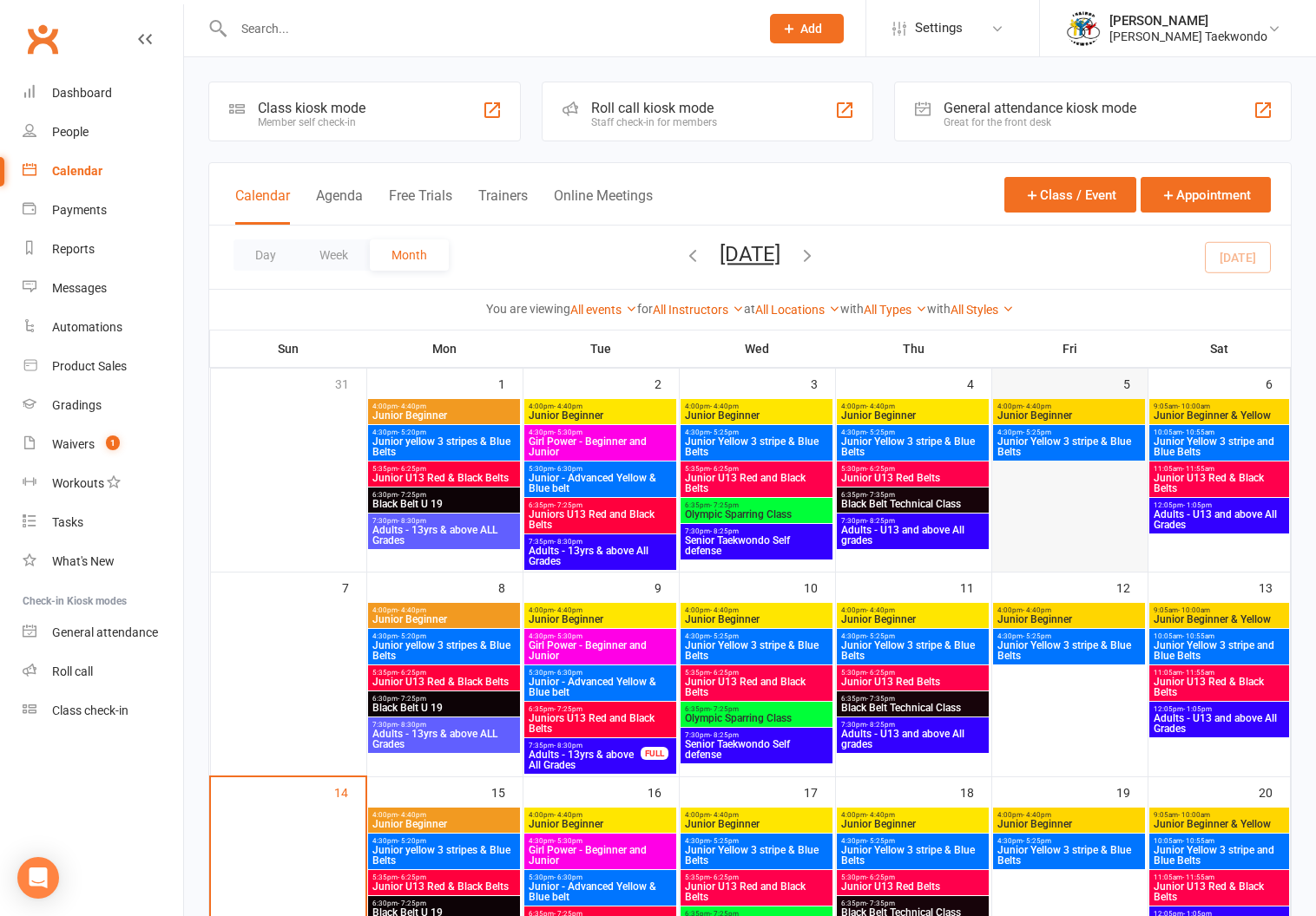
scroll to position [137, 0]
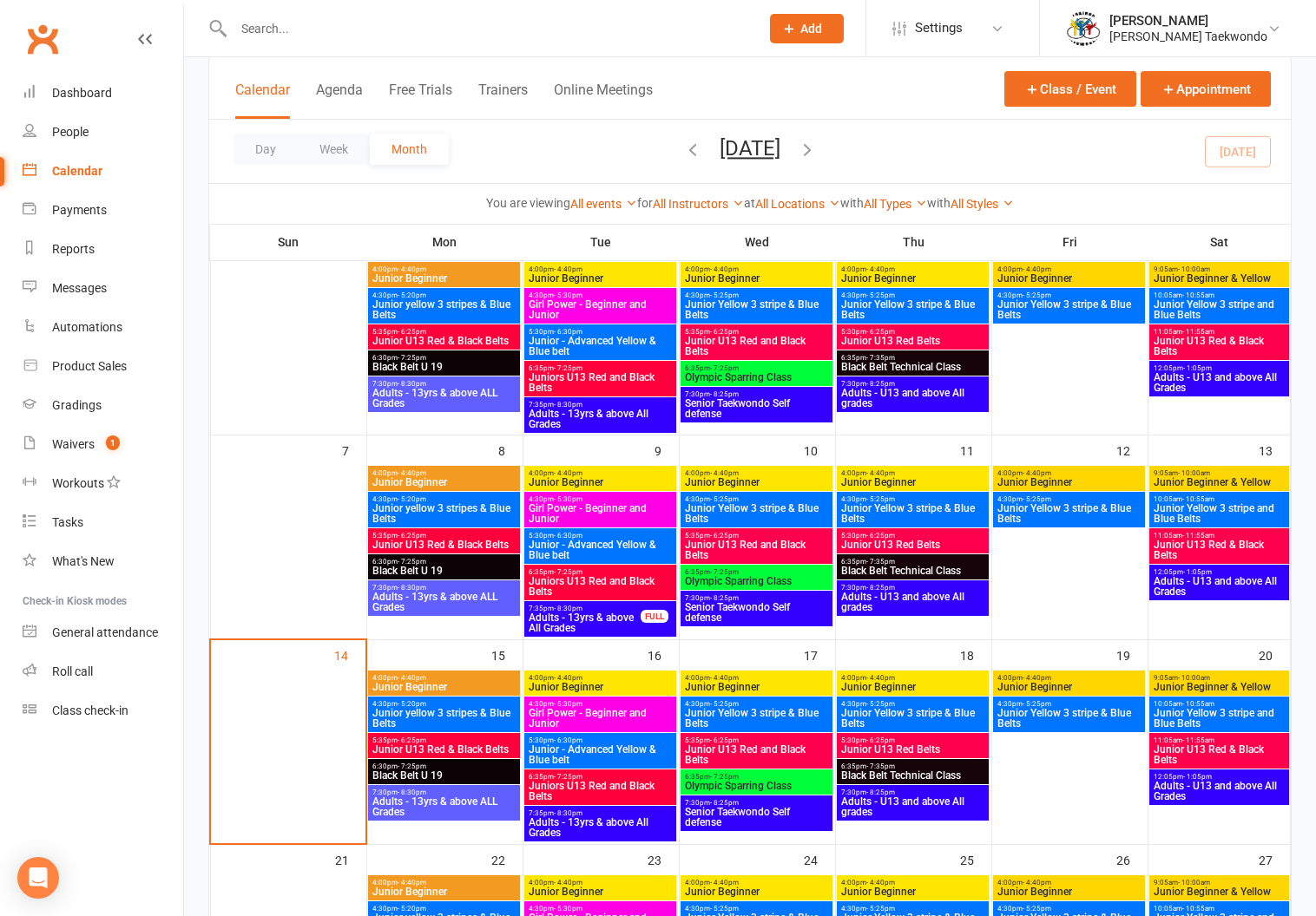
click at [1195, 541] on span "Junior U13 Red & Black Belts" at bounding box center [1219, 550] width 133 height 21
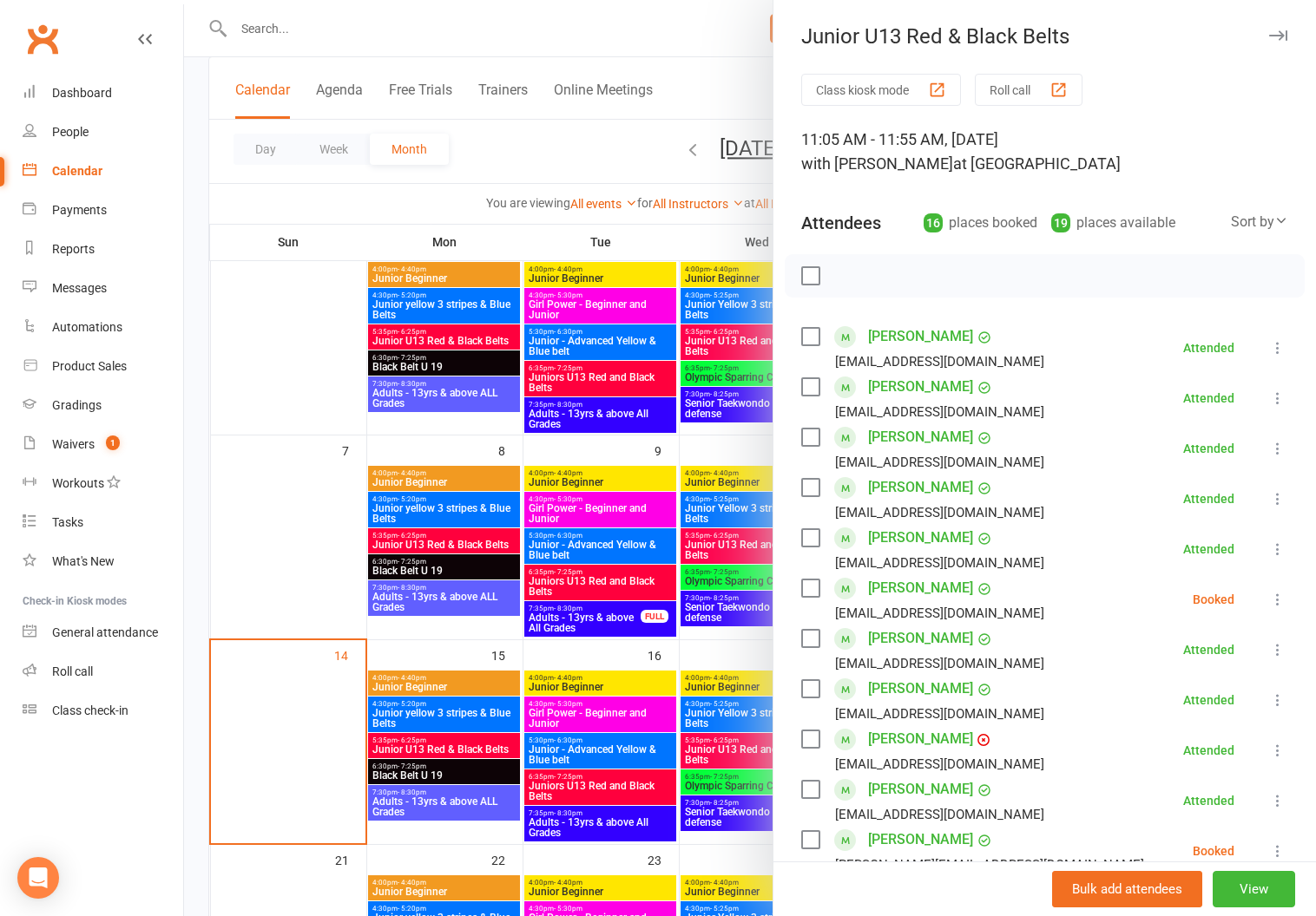
scroll to position [0, 0]
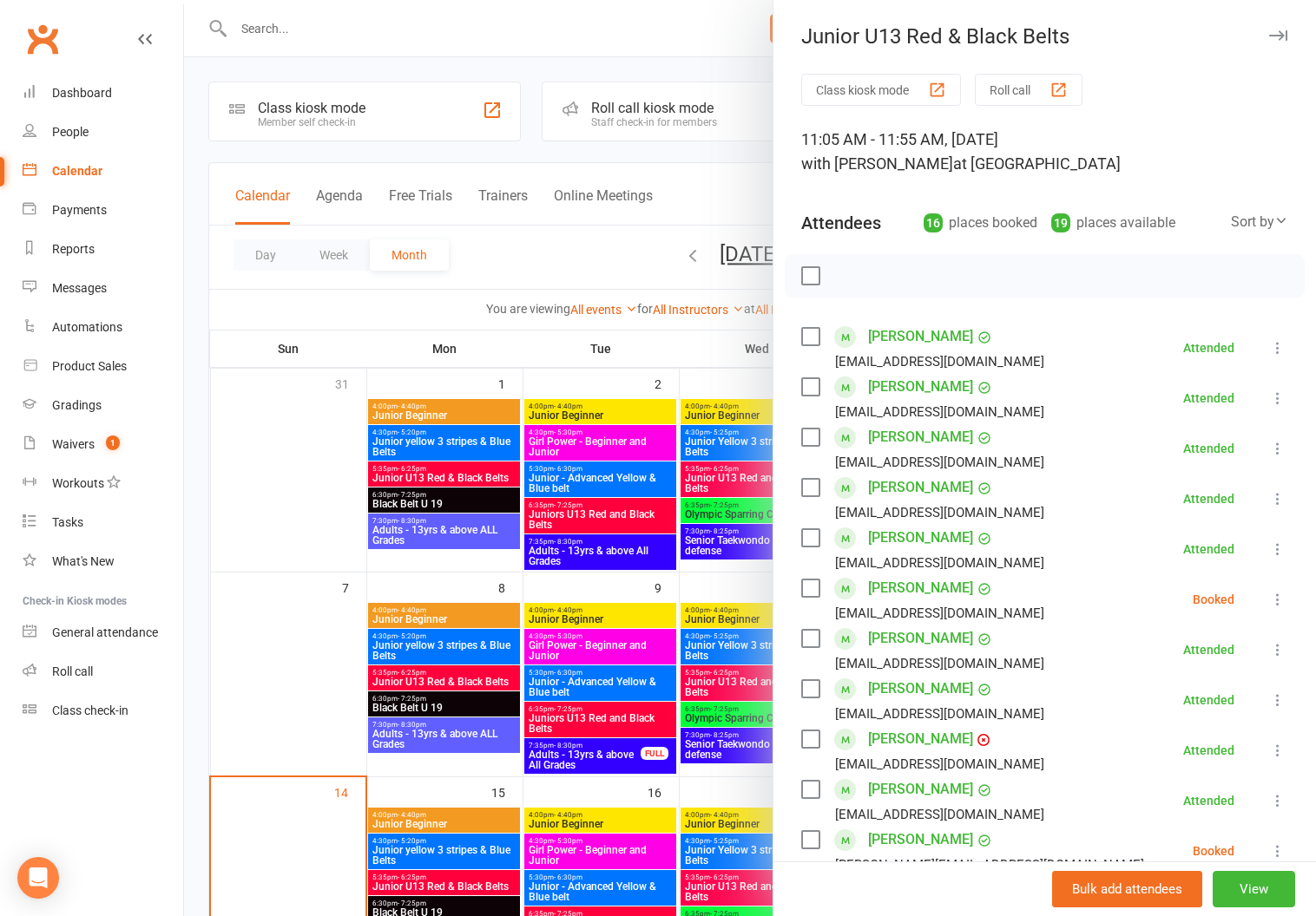
click at [1267, 27] on button "button" at bounding box center [1277, 35] width 21 height 21
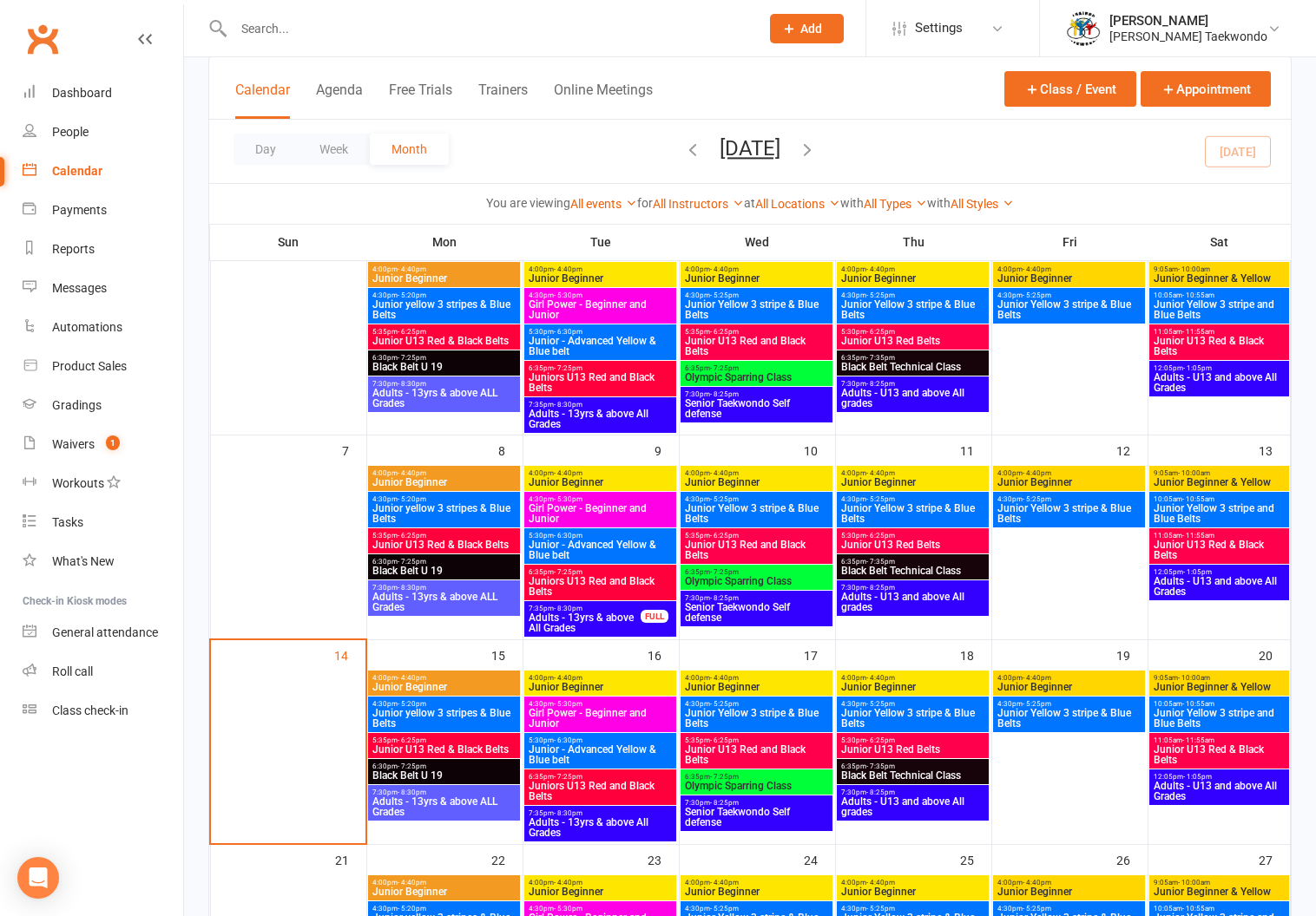
scroll to position [326, 0]
